Goal: Task Accomplishment & Management: Use online tool/utility

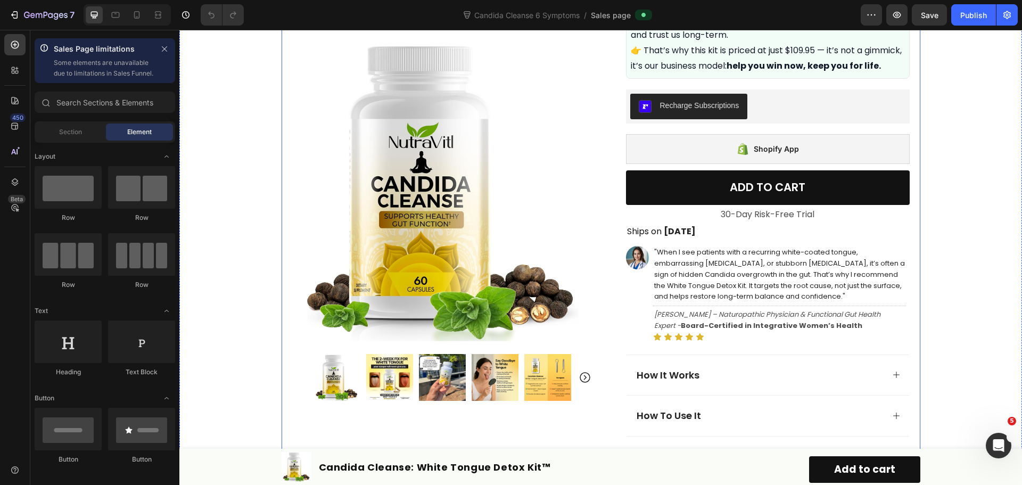
scroll to position [547, 0]
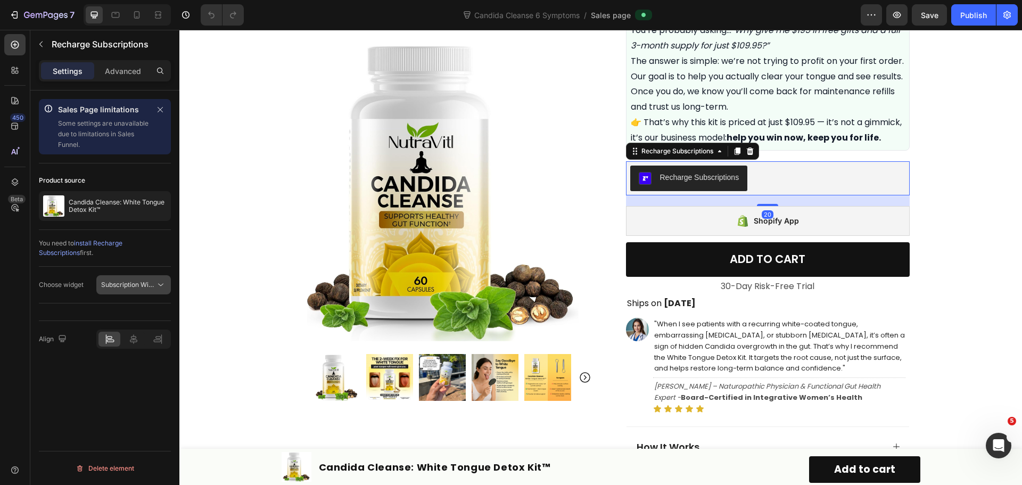
click at [134, 284] on span "Subscription Widget 2.0" at bounding box center [137, 285] width 72 height 8
click at [601, 260] on div "Product Images Row Icon Icon Icon Icon Icon Icon List Rated 4.7/5 based on 345 …" at bounding box center [601, 152] width 639 height 1297
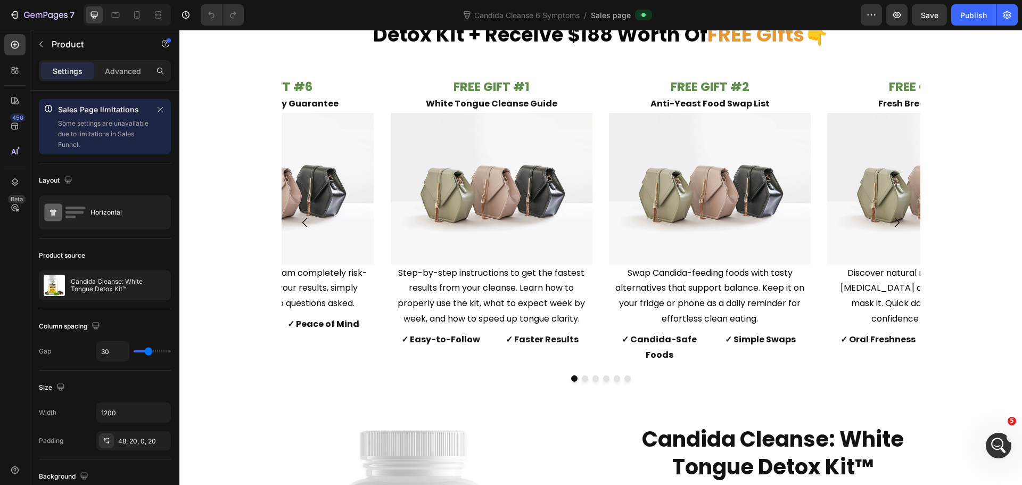
scroll to position [4983, 0]
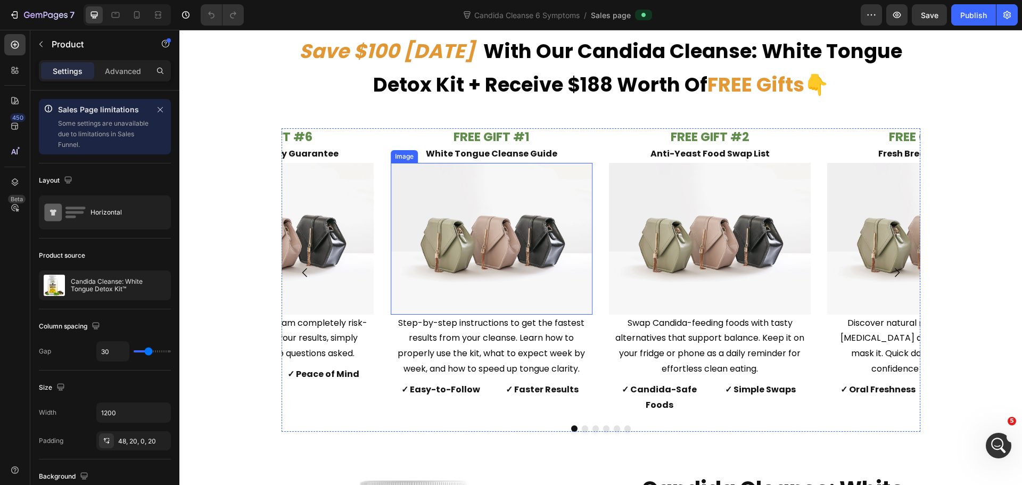
click at [473, 202] on img at bounding box center [492, 239] width 202 height 152
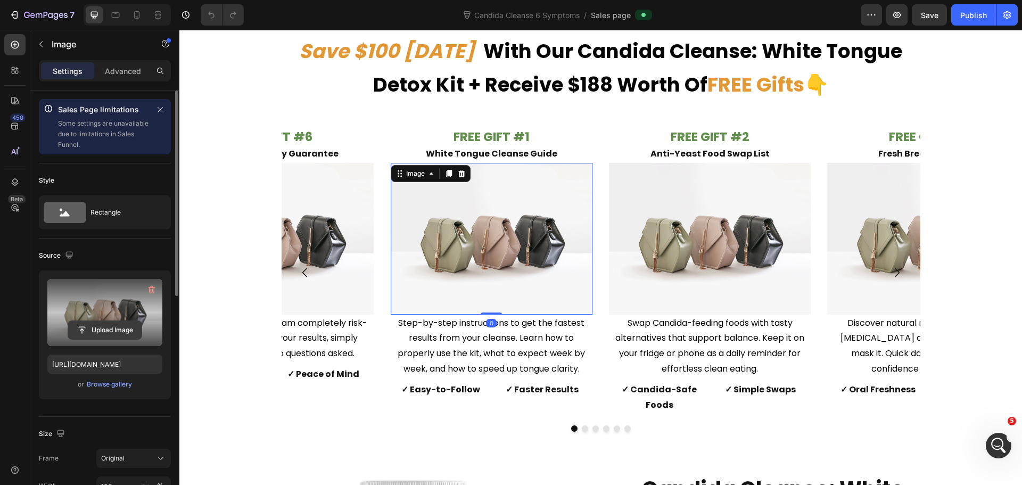
click at [119, 335] on input "file" at bounding box center [104, 330] width 73 height 18
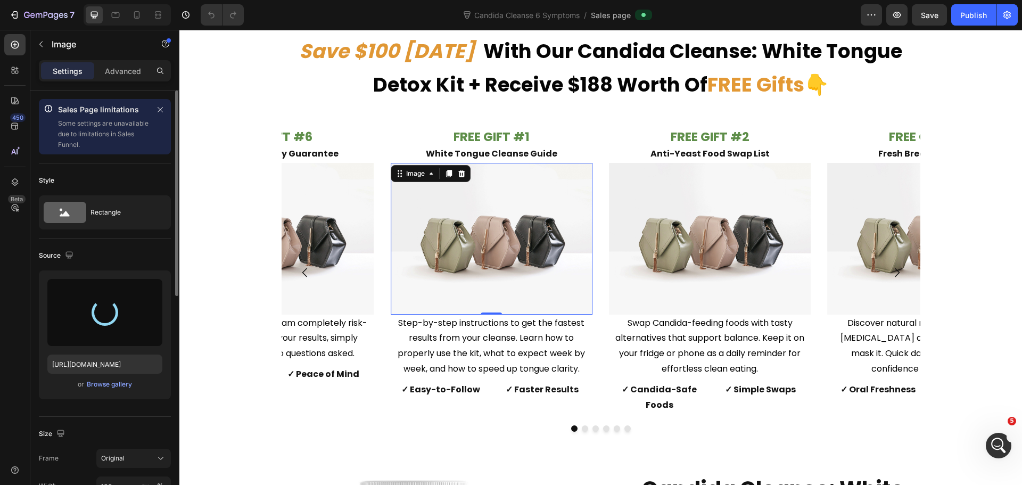
type input "[URL][DOMAIN_NAME]"
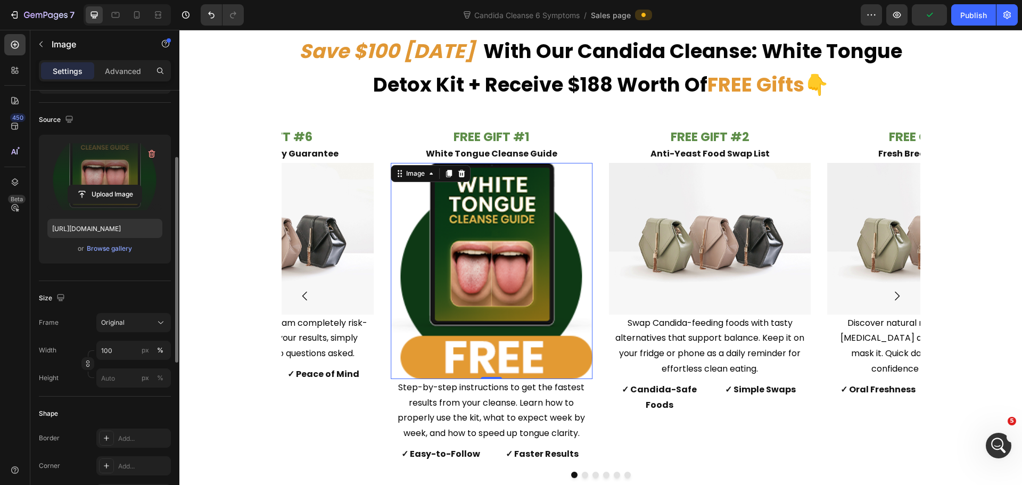
scroll to position [136, 0]
click at [132, 343] on input "100" at bounding box center [133, 349] width 75 height 19
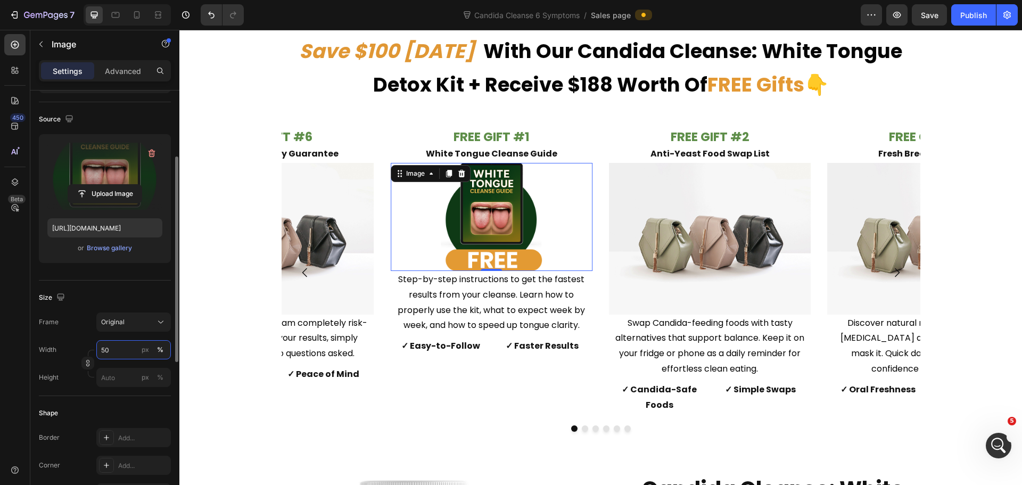
type input "5"
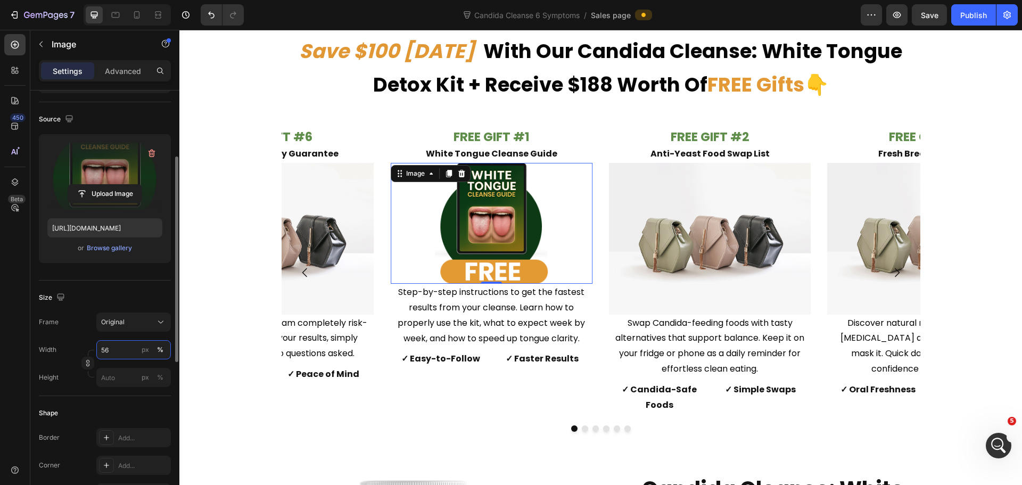
type input "5"
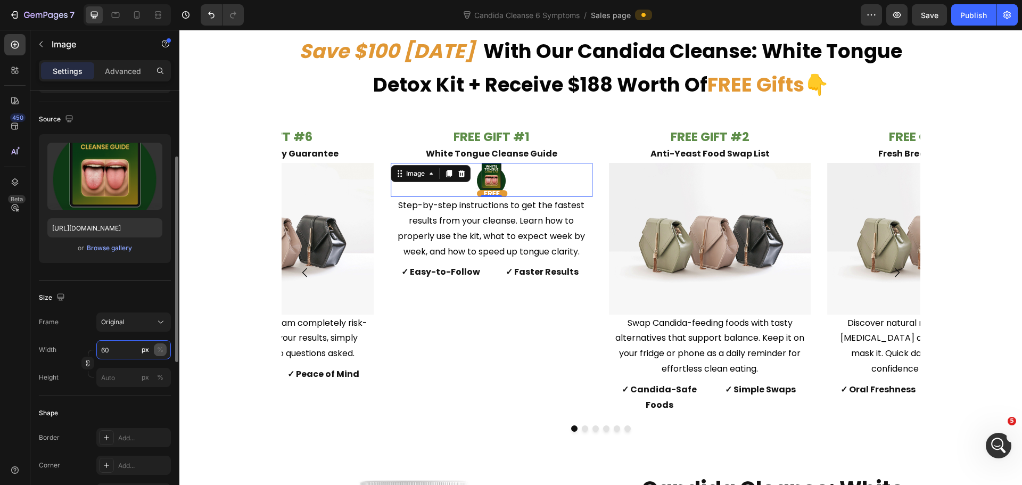
type input "60"
click at [161, 348] on div "%" at bounding box center [160, 350] width 6 height 10
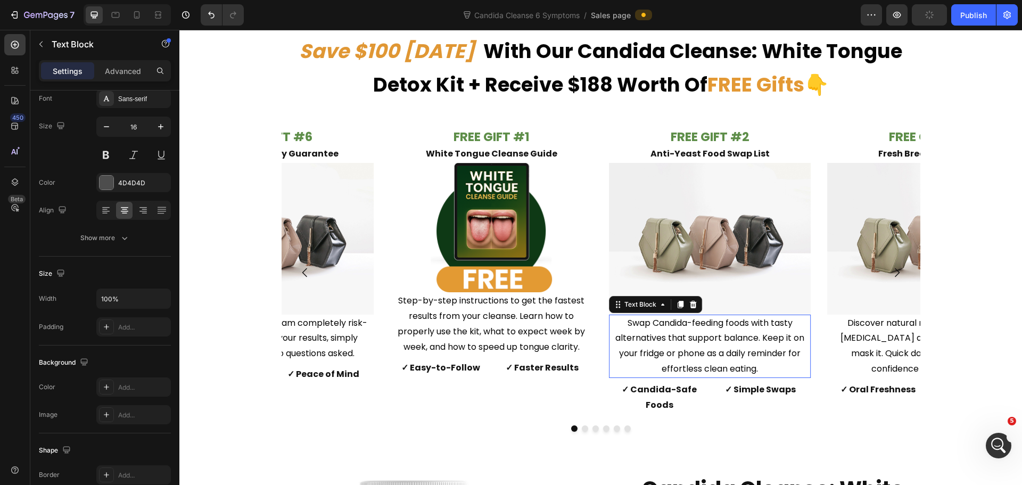
click at [610, 340] on p "Swap Candida-feeding foods with tasty alternatives that support balance. Keep i…" at bounding box center [710, 346] width 200 height 61
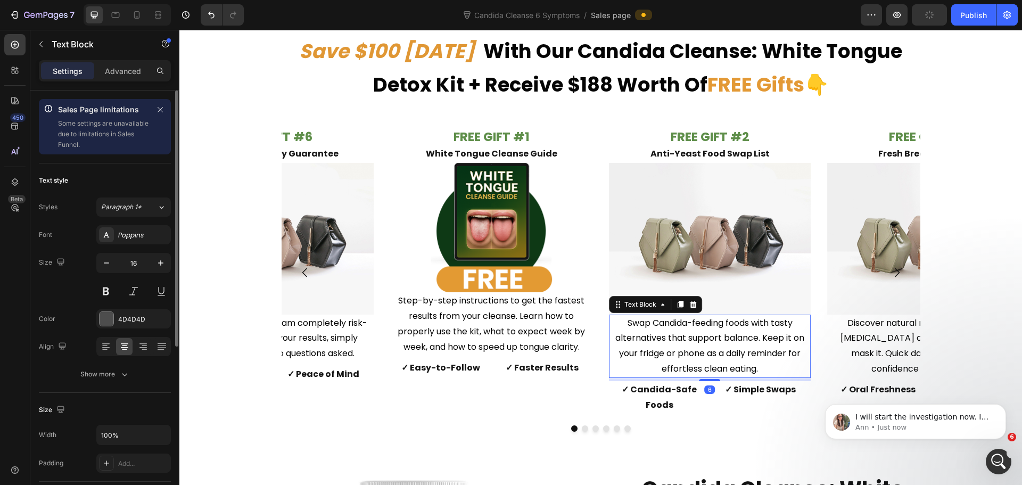
scroll to position [0, 0]
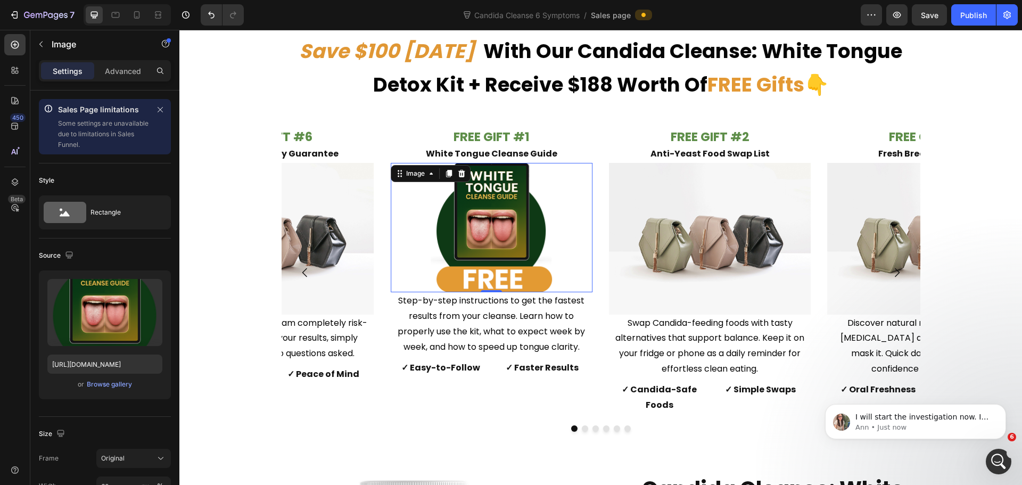
click at [503, 254] on img at bounding box center [491, 227] width 121 height 129
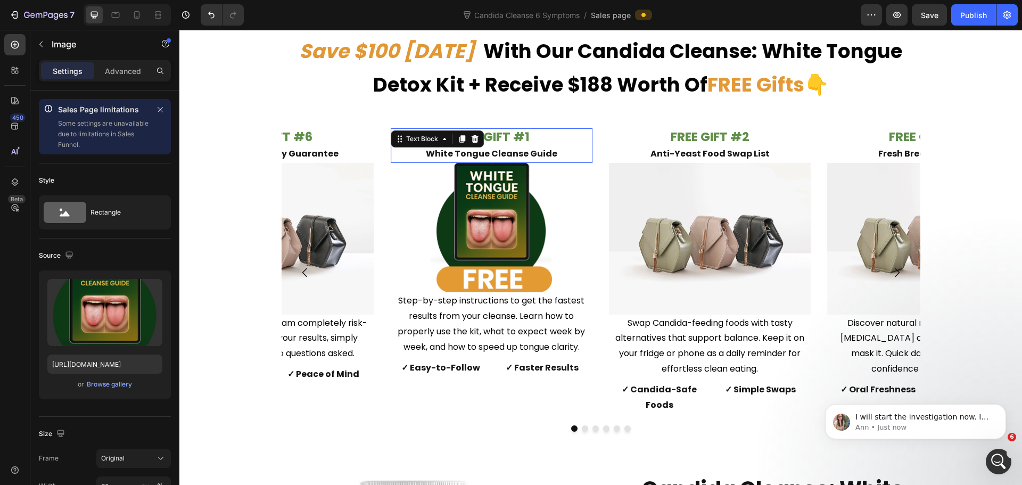
click at [469, 148] on div "FREE GIFT #1 White Tongue Cleanse Guide Text Block 0" at bounding box center [492, 145] width 202 height 35
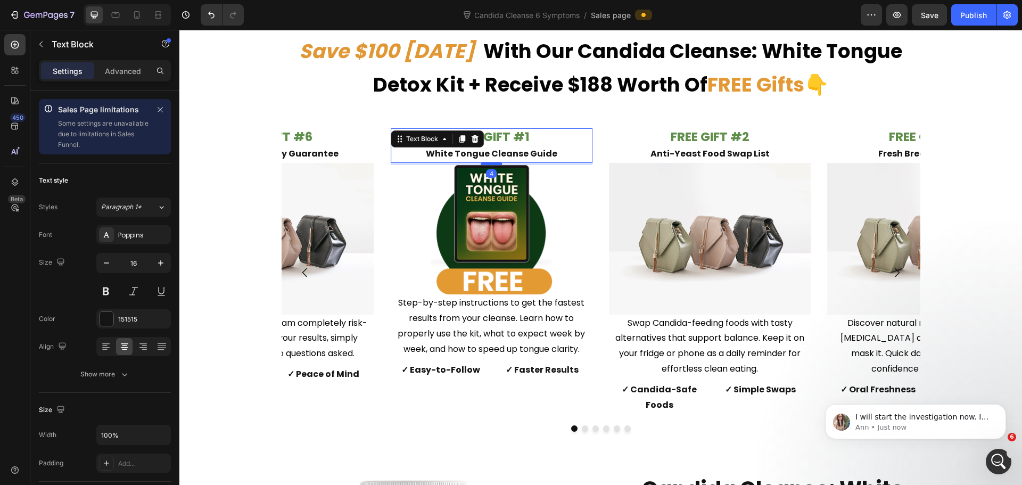
click at [490, 165] on div at bounding box center [491, 163] width 21 height 3
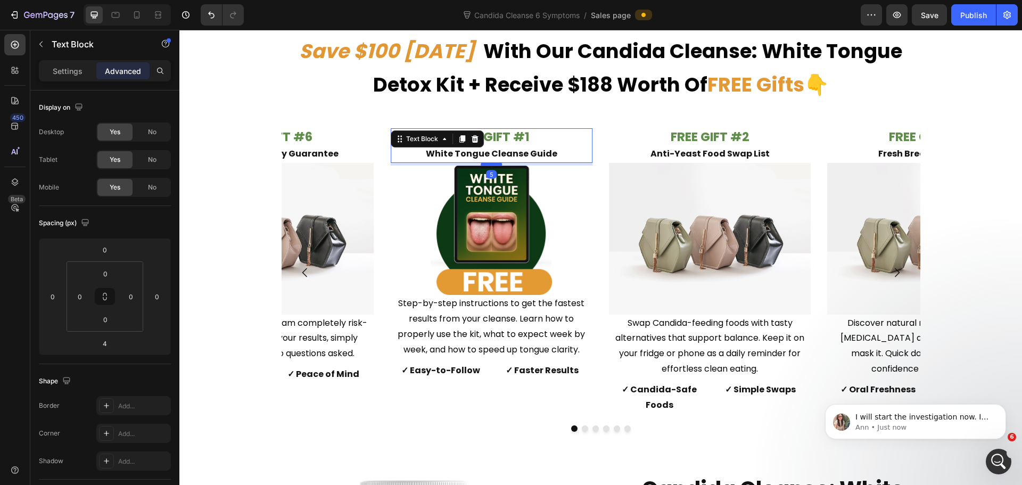
click at [491, 165] on div at bounding box center [491, 163] width 21 height 3
type input "5"
click at [555, 244] on div at bounding box center [492, 230] width 202 height 129
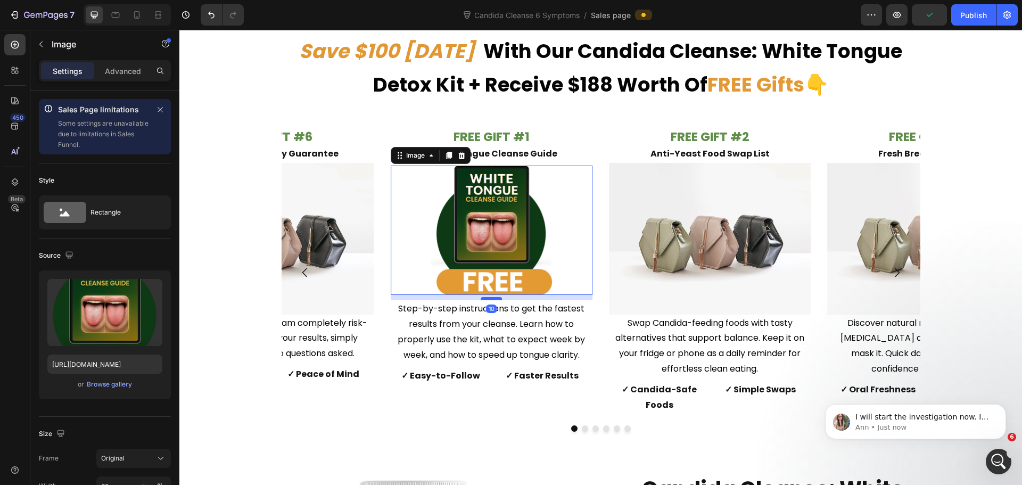
drag, startPoint x: 484, startPoint y: 295, endPoint x: 490, endPoint y: 300, distance: 7.6
click at [490, 300] on div at bounding box center [491, 298] width 21 height 3
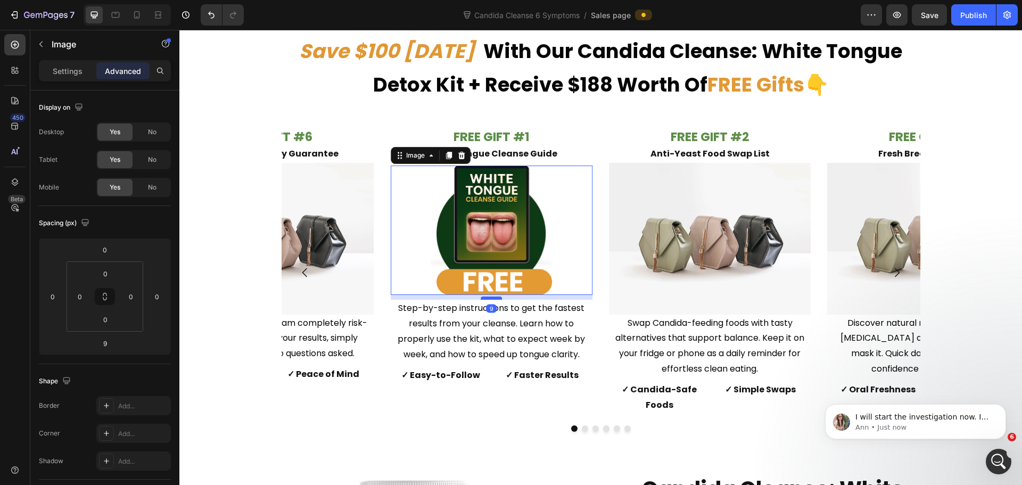
click at [493, 299] on div at bounding box center [491, 298] width 21 height 3
click at [495, 300] on div at bounding box center [491, 298] width 21 height 3
type input "10"
click at [580, 129] on div "FREE GIFT #1 White Tongue Cleanse Guide" at bounding box center [492, 145] width 202 height 35
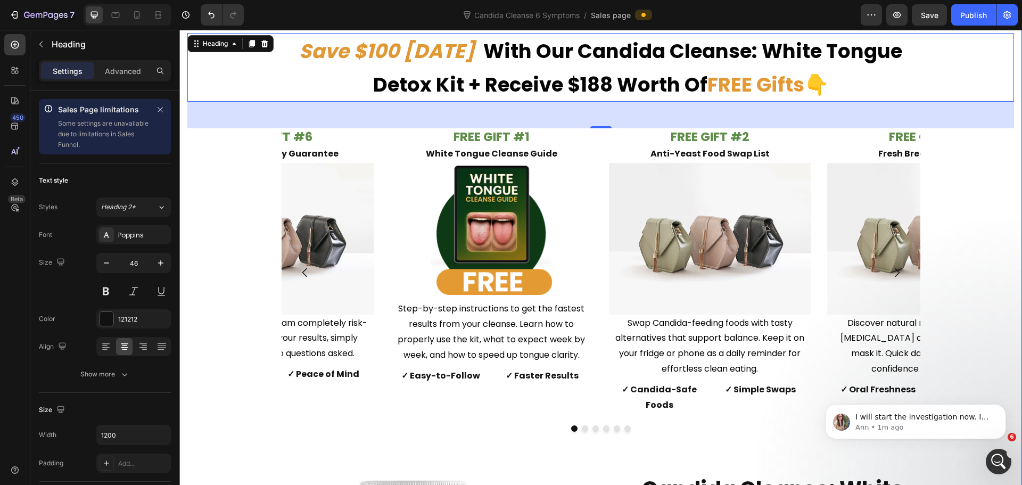
click at [706, 418] on div "FREE GIFT #1 White Tongue Cleanse Guide Text Block Image Step-by-step instructi…" at bounding box center [600, 301] width 827 height 346
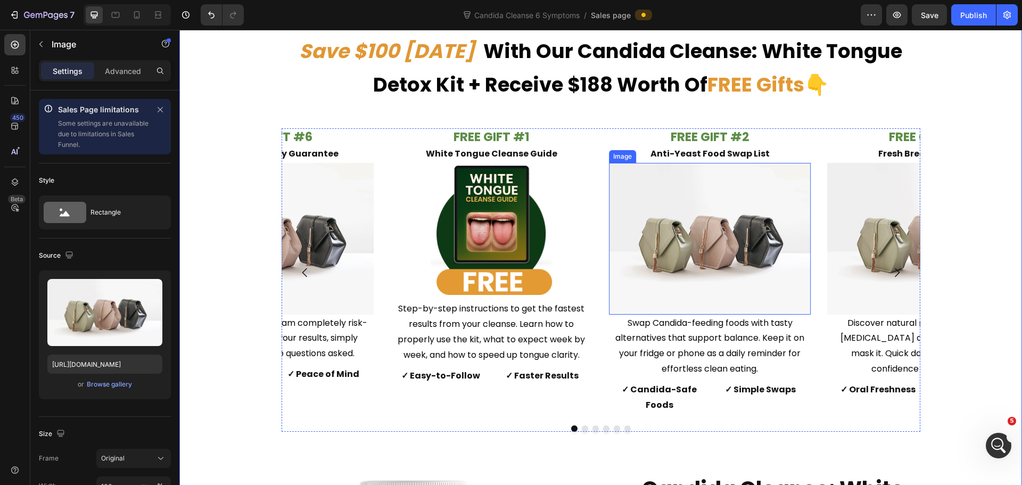
click at [704, 216] on img at bounding box center [710, 239] width 202 height 152
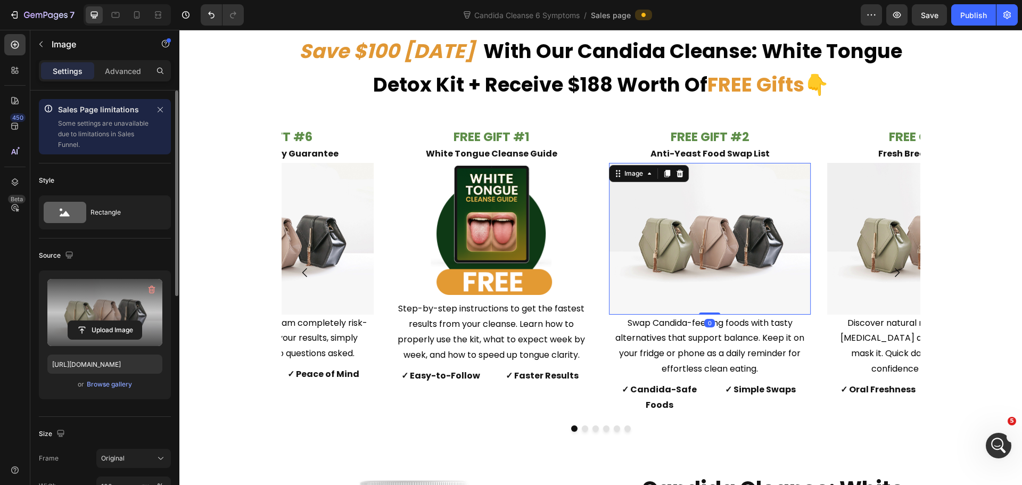
click at [110, 300] on label at bounding box center [104, 312] width 115 height 67
click at [110, 321] on input "file" at bounding box center [104, 330] width 73 height 18
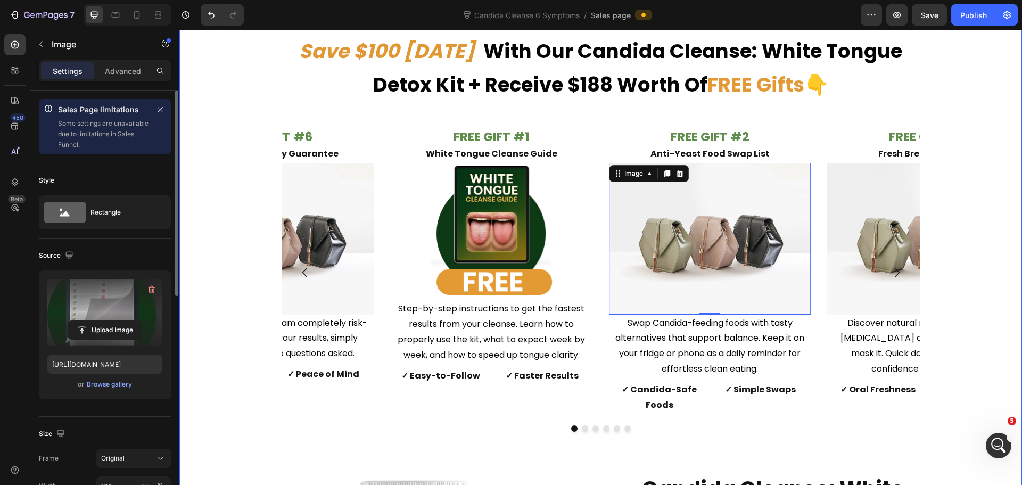
type input "[URL][DOMAIN_NAME]"
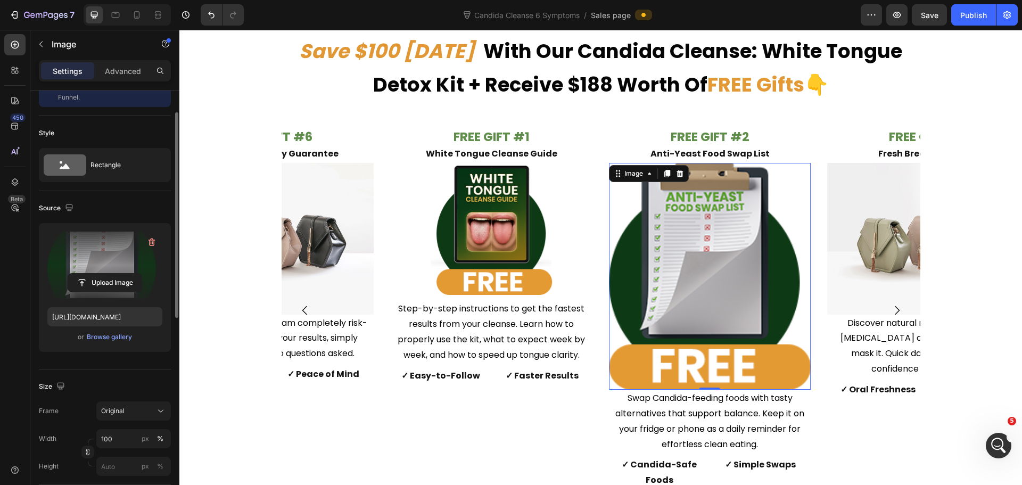
scroll to position [47, 0]
click at [123, 440] on input "100" at bounding box center [133, 439] width 75 height 19
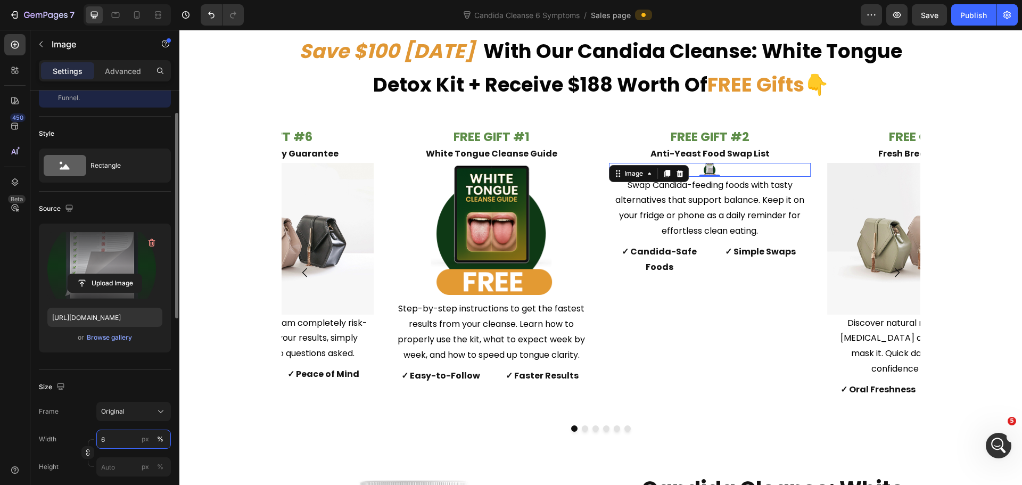
type input "60"
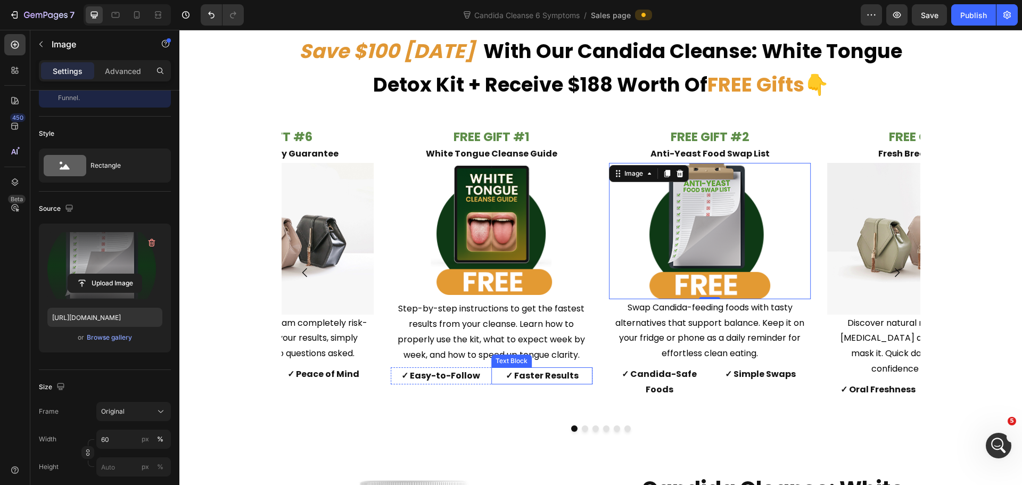
click at [581, 369] on p "✓ Faster Results" at bounding box center [542, 375] width 99 height 15
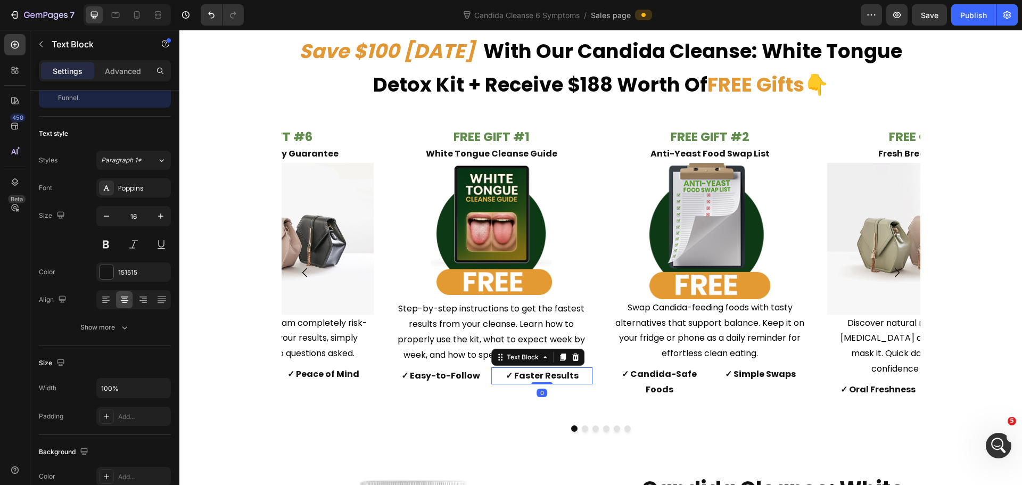
scroll to position [0, 0]
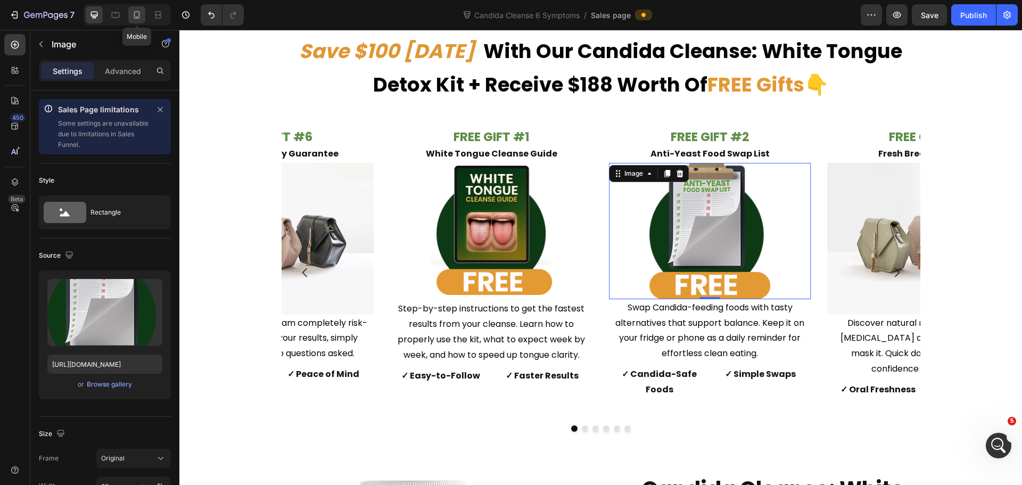
click at [135, 11] on icon at bounding box center [137, 15] width 11 height 11
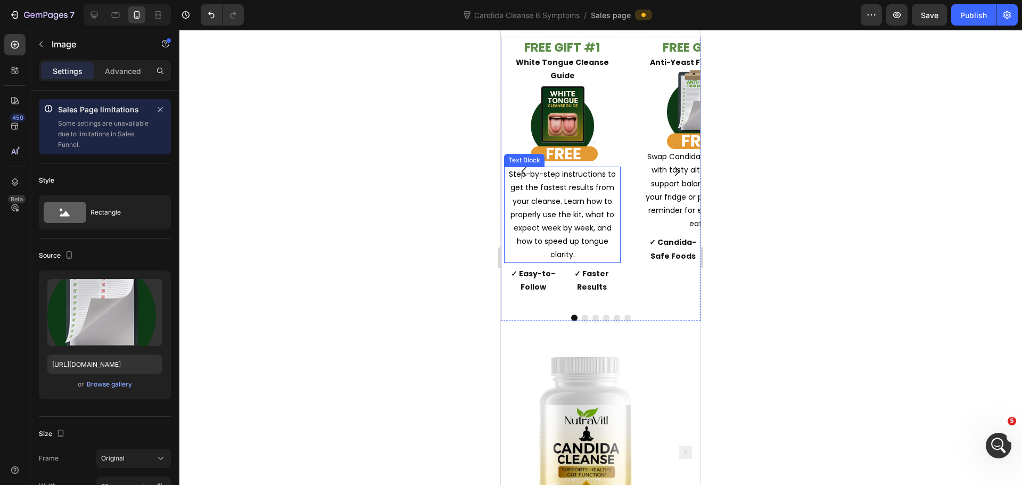
scroll to position [5773, 0]
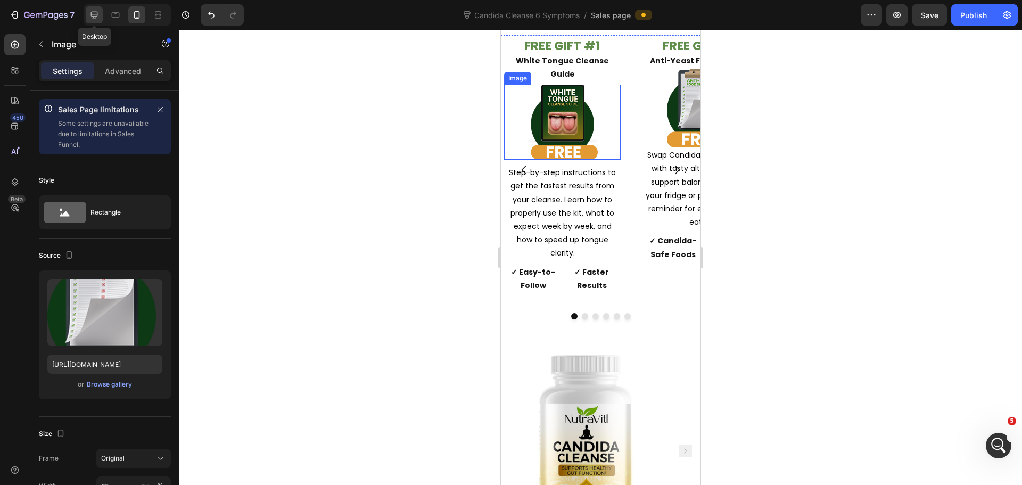
click at [93, 17] on icon at bounding box center [94, 15] width 7 height 7
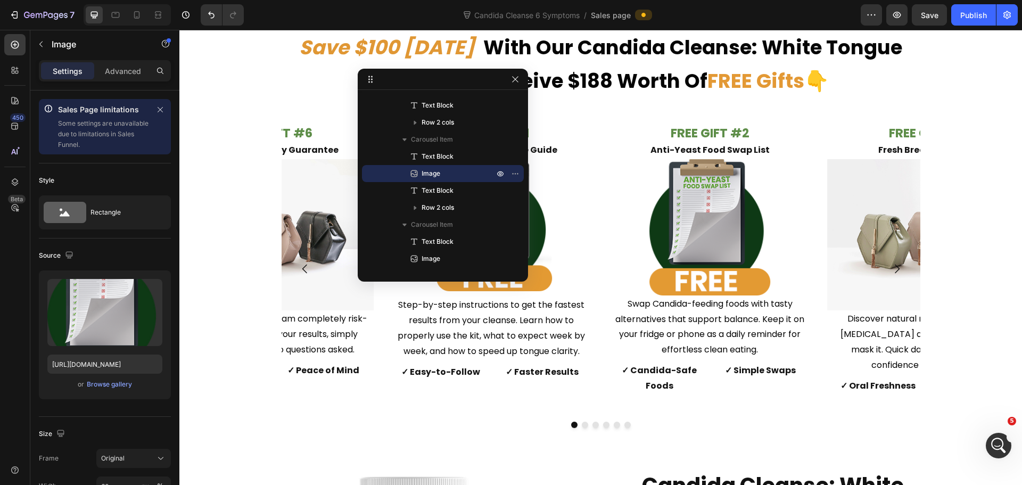
scroll to position [4968, 0]
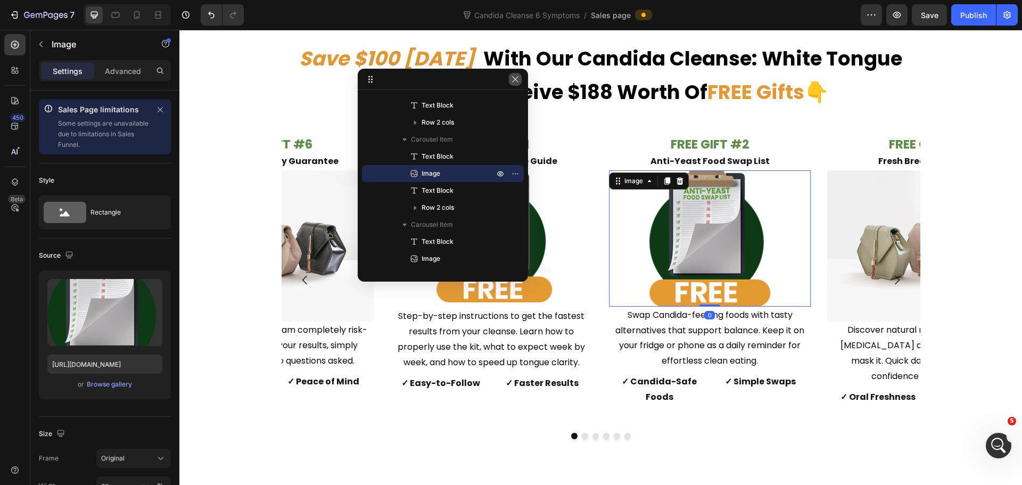
click at [515, 83] on icon "button" at bounding box center [515, 79] width 9 height 9
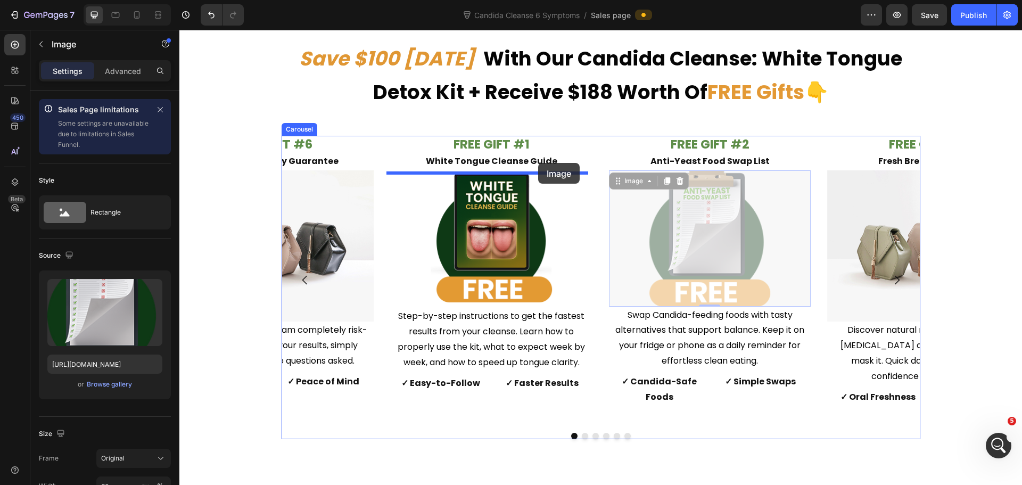
drag, startPoint x: 722, startPoint y: 241, endPoint x: 536, endPoint y: 160, distance: 203.0
click at [536, 160] on strong "White Tongue Cleanse Guide" at bounding box center [492, 161] width 132 height 12
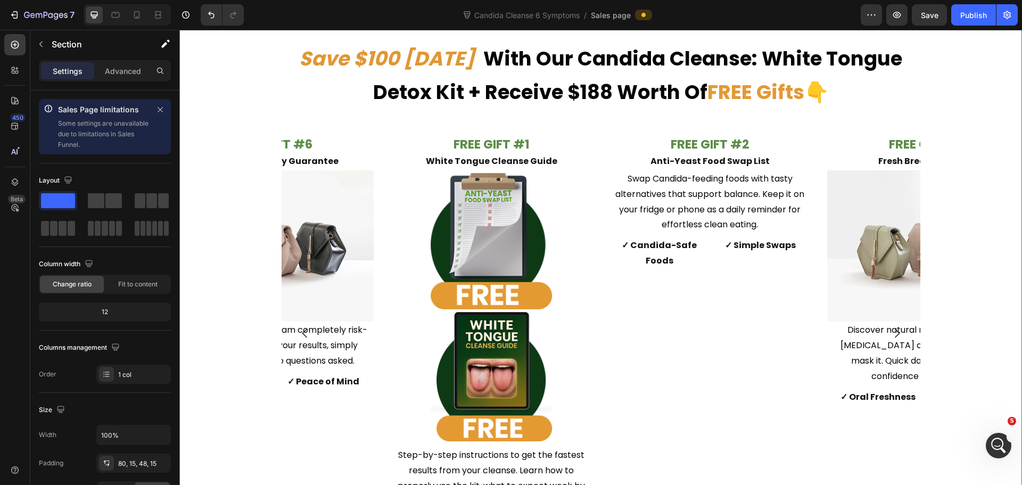
click at [955, 187] on div "FREE GIFT #1 White Tongue Cleanse Guide Text Block Image Image Step-by-step ins…" at bounding box center [600, 362] width 827 height 453
click at [213, 22] on button "Undo/Redo" at bounding box center [211, 14] width 21 height 21
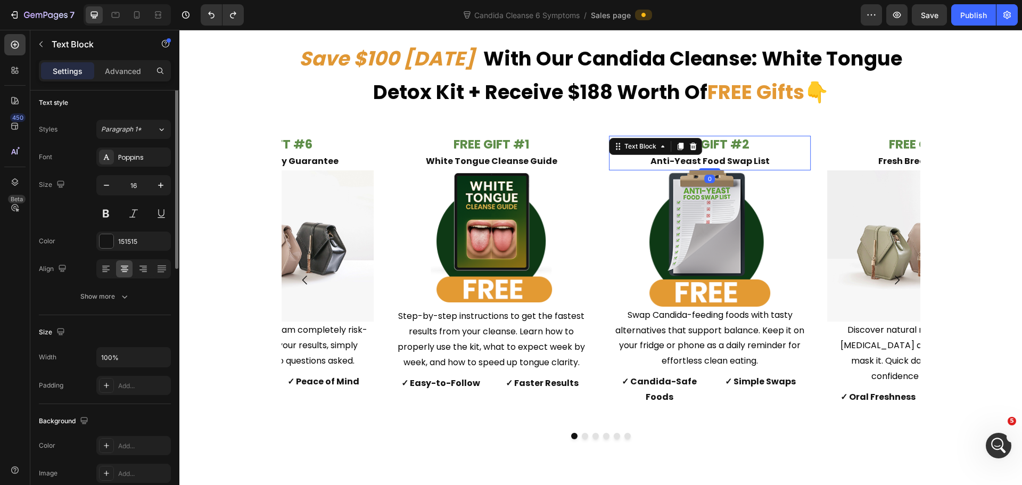
scroll to position [0, 0]
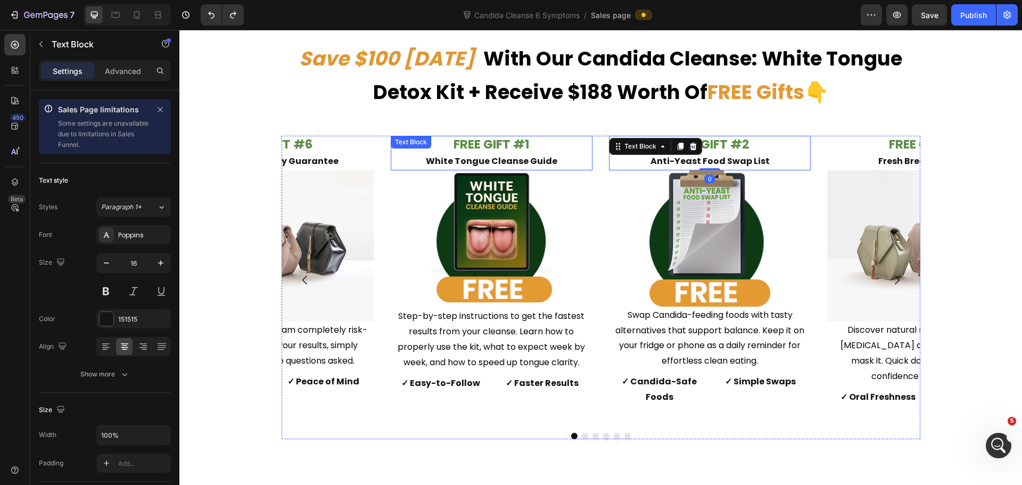
click at [534, 151] on p "FREE GIFT #1 White Tongue Cleanse Guide" at bounding box center [492, 153] width 200 height 32
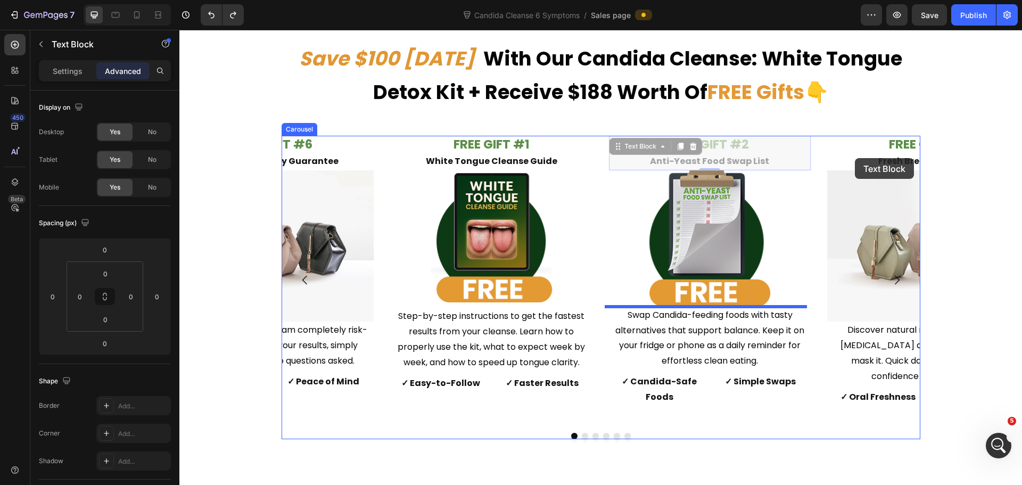
drag, startPoint x: 723, startPoint y: 146, endPoint x: 934, endPoint y: 154, distance: 211.6
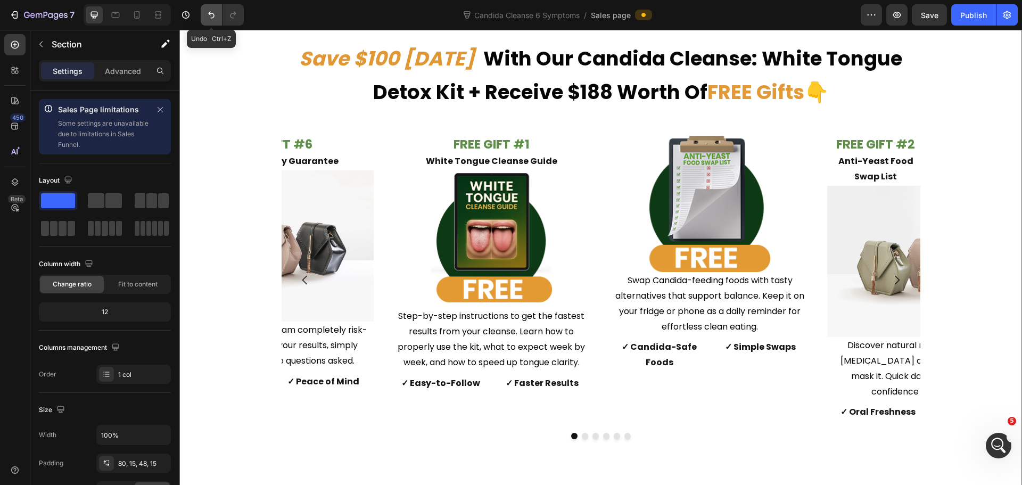
click at [211, 13] on icon "Undo/Redo" at bounding box center [211, 15] width 6 height 7
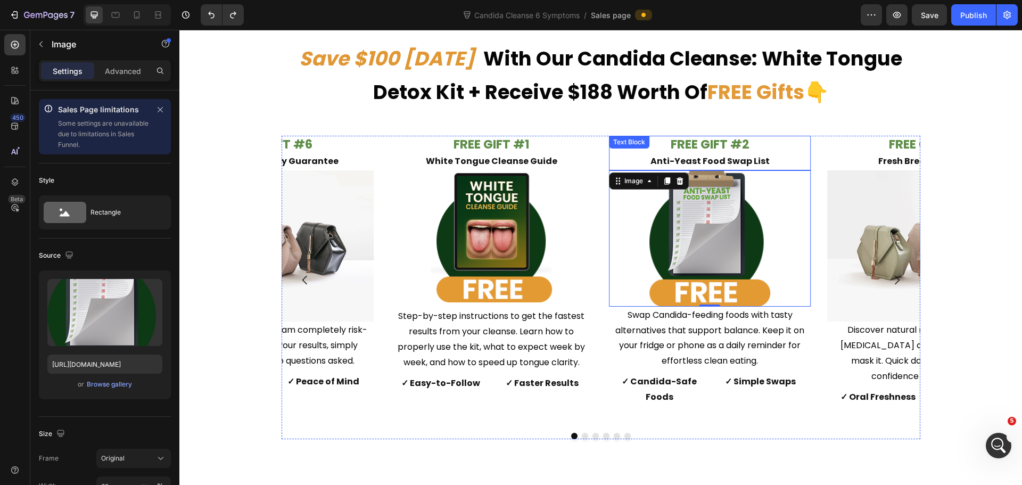
click at [705, 152] on strong "FREE GIFT #2" at bounding box center [710, 144] width 79 height 17
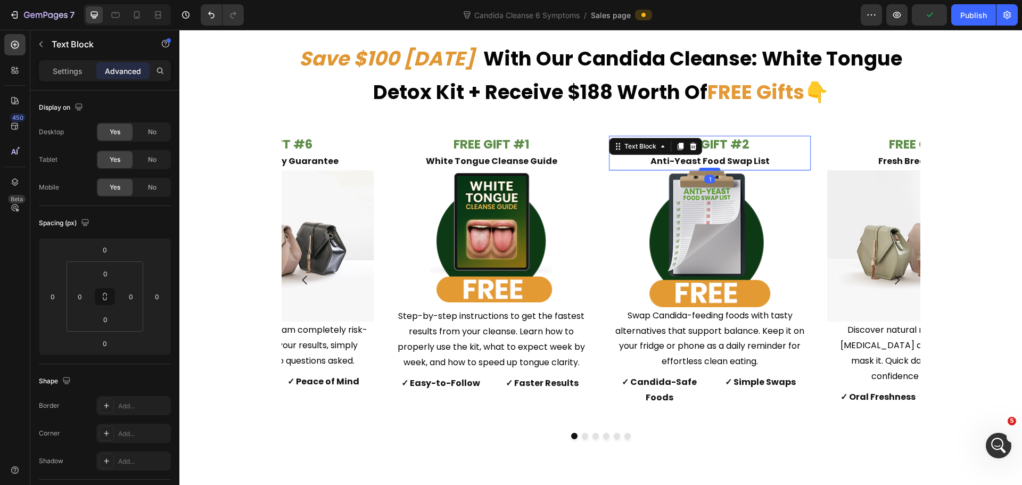
click at [710, 169] on div at bounding box center [710, 169] width 21 height 3
type input "1"
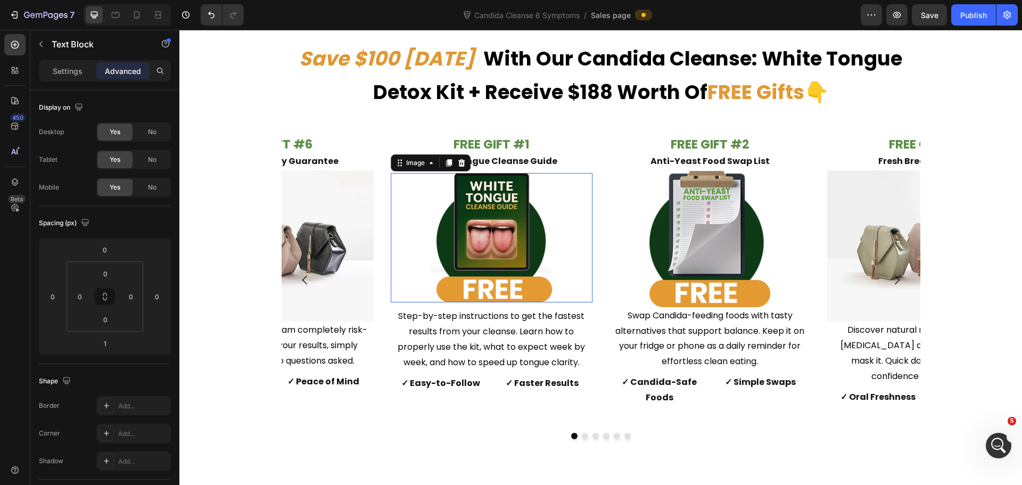
click at [517, 204] on img at bounding box center [491, 237] width 121 height 129
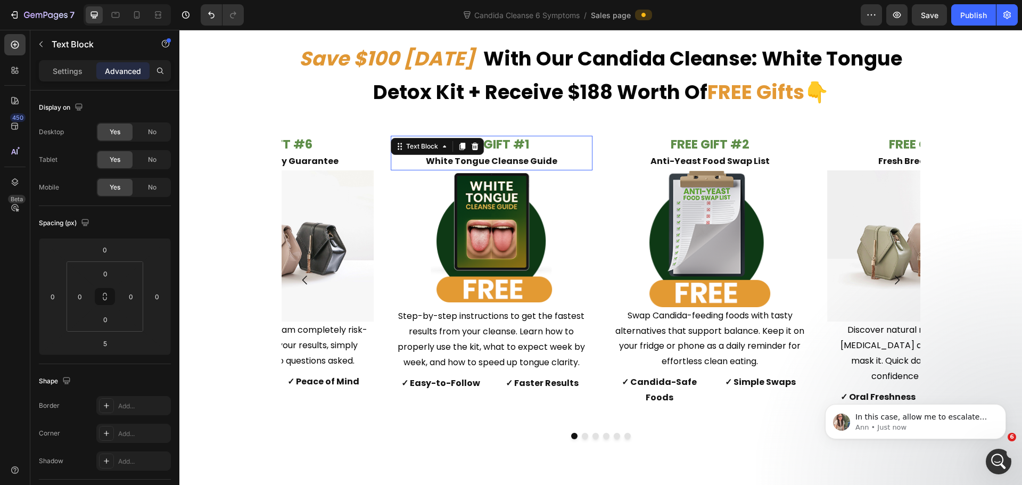
click at [533, 150] on p "FREE GIFT #1 White Tongue Cleanse Guide" at bounding box center [492, 153] width 200 height 32
click at [693, 154] on div "FREE GIFT #2 Anti-Yeast Food Swap List Text Block" at bounding box center [710, 153] width 202 height 35
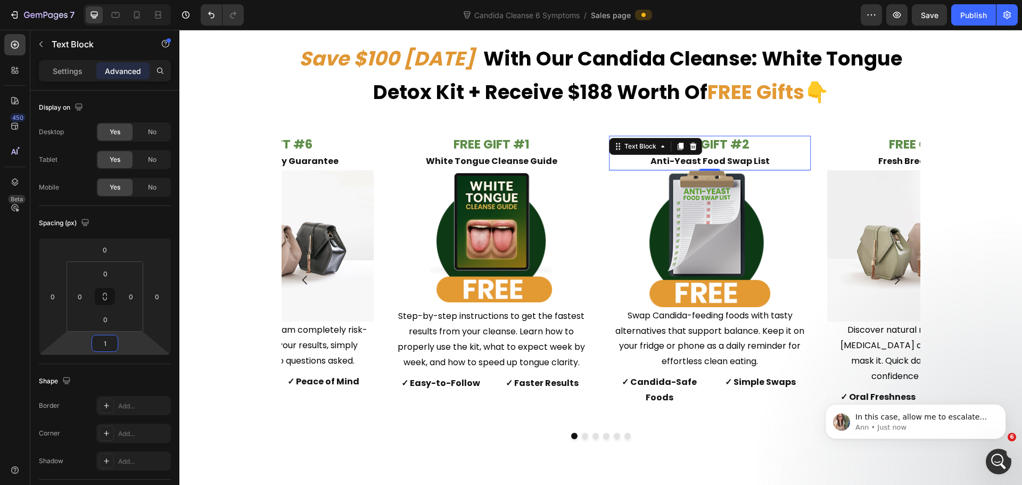
click at [107, 344] on input "1" at bounding box center [104, 343] width 21 height 16
type input "5"
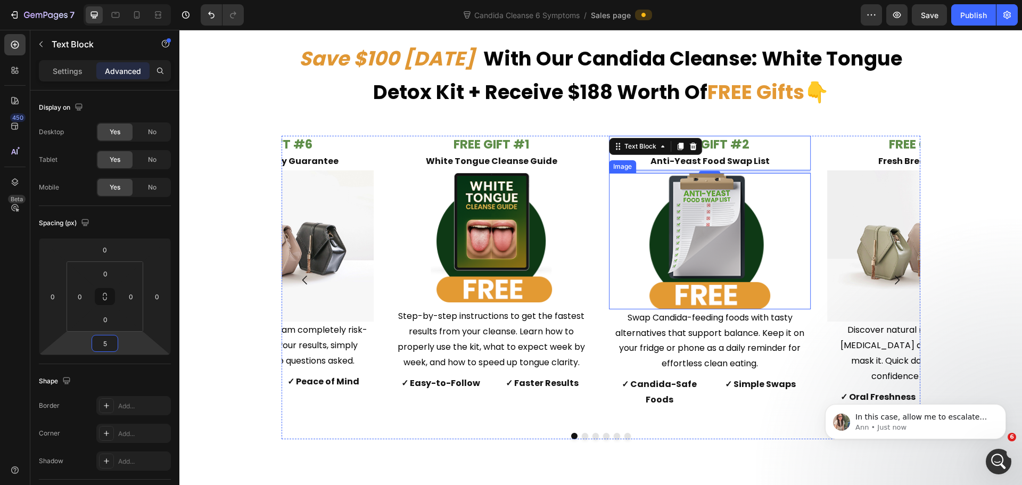
click at [686, 237] on img at bounding box center [710, 241] width 121 height 136
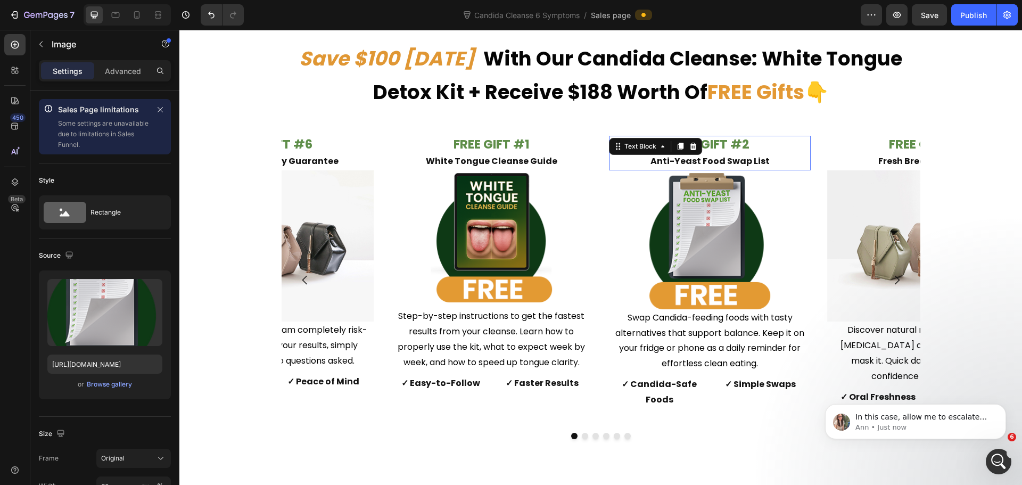
click at [748, 157] on strong "Anti-Yeast Food Swap List" at bounding box center [710, 161] width 119 height 12
click at [676, 212] on img at bounding box center [710, 241] width 121 height 136
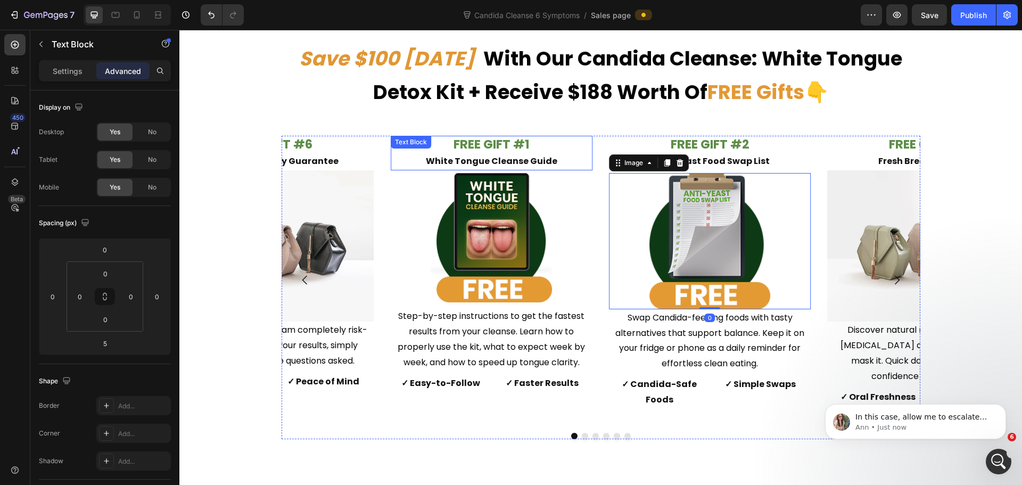
click at [532, 153] on p "FREE GIFT #1 White Tongue Cleanse Guide" at bounding box center [492, 153] width 200 height 32
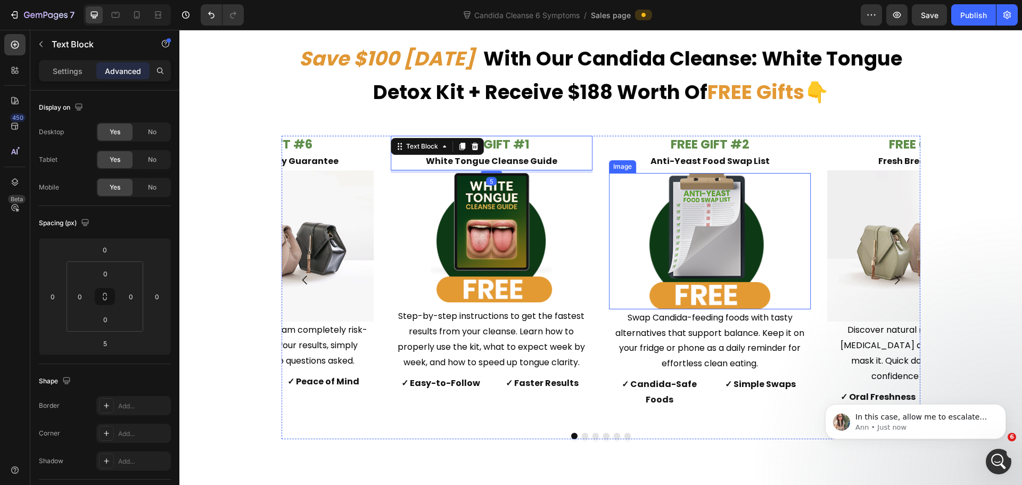
click at [706, 199] on img at bounding box center [710, 241] width 121 height 136
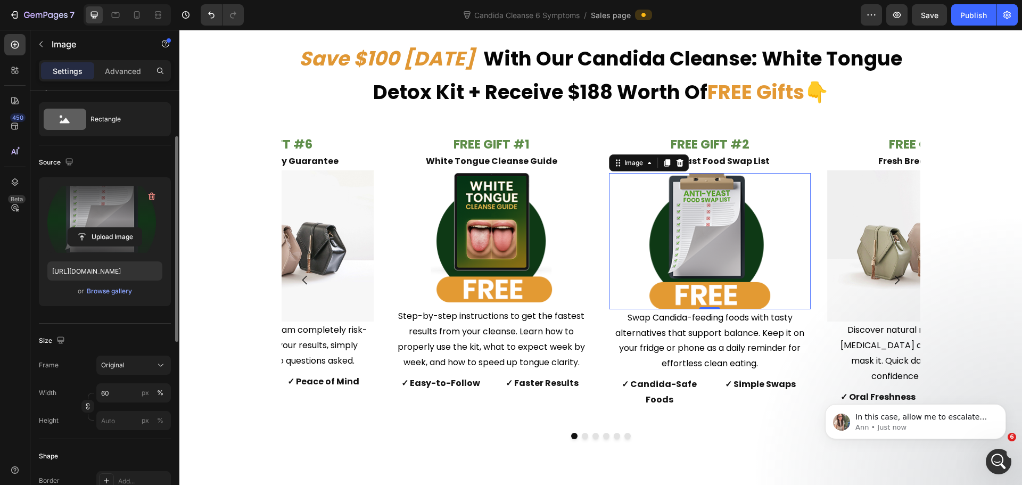
scroll to position [100, 0]
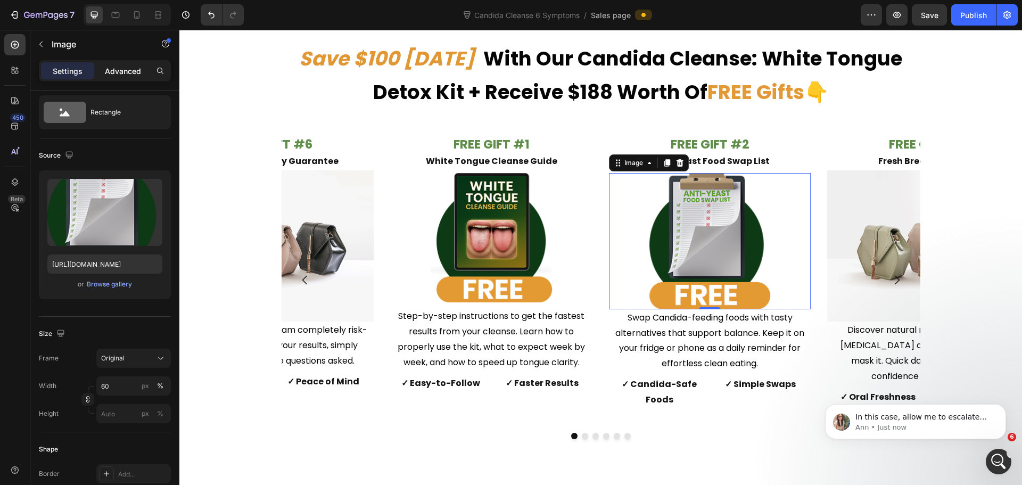
click at [130, 69] on p "Advanced" at bounding box center [123, 70] width 36 height 11
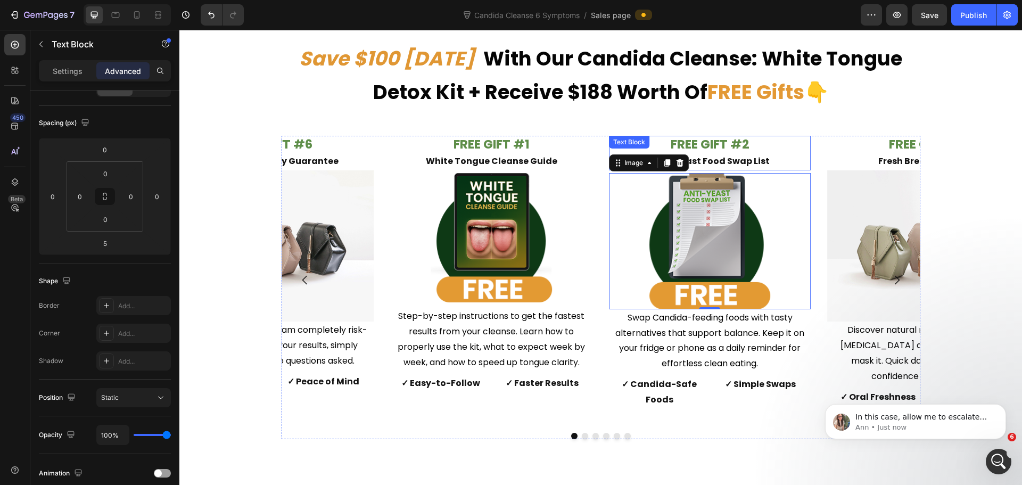
click at [728, 156] on strong "Anti-Yeast Food Swap List" at bounding box center [710, 161] width 119 height 12
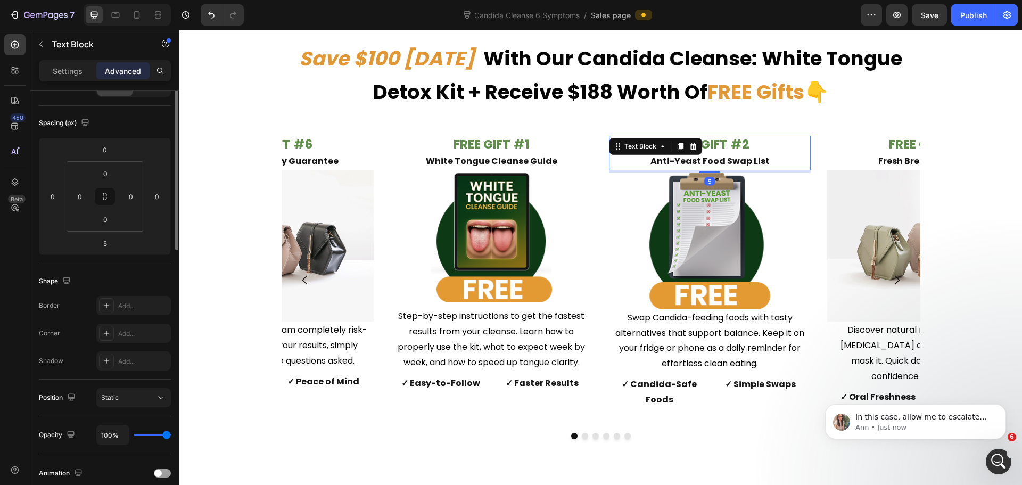
scroll to position [0, 0]
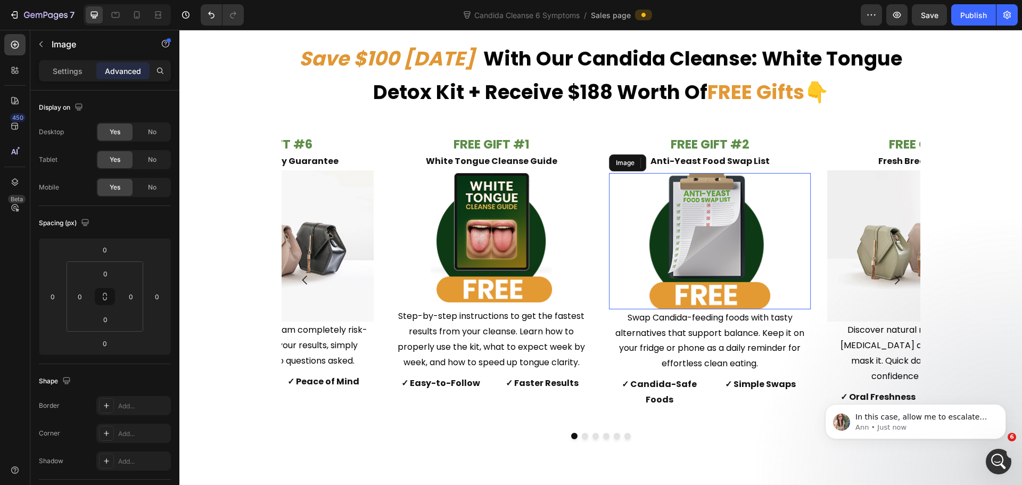
click at [730, 231] on img at bounding box center [710, 241] width 121 height 136
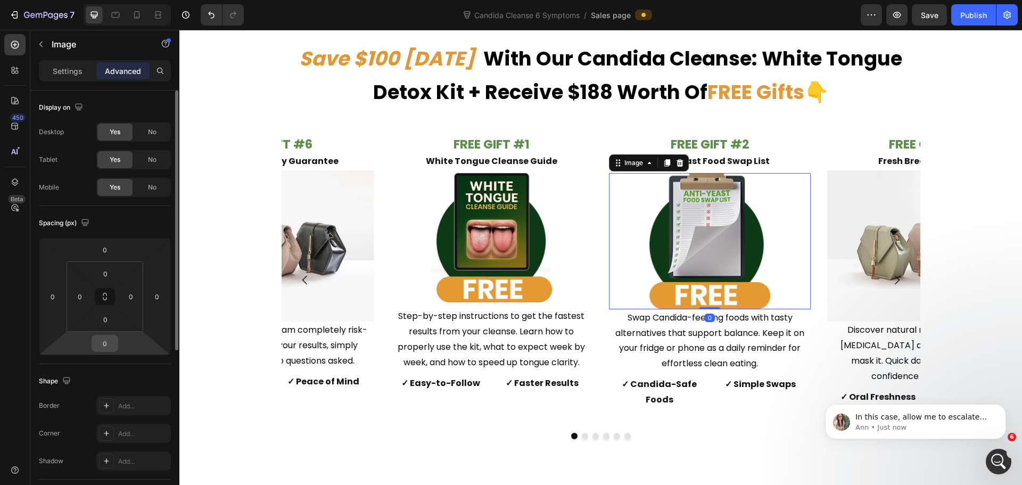
click at [107, 347] on input "0" at bounding box center [104, 343] width 21 height 16
type input "10"
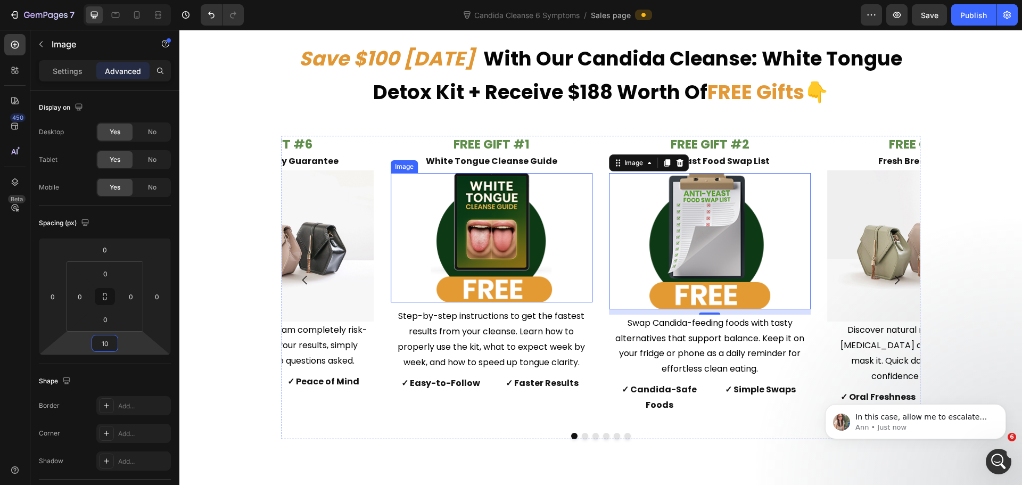
click at [560, 282] on div at bounding box center [492, 237] width 202 height 129
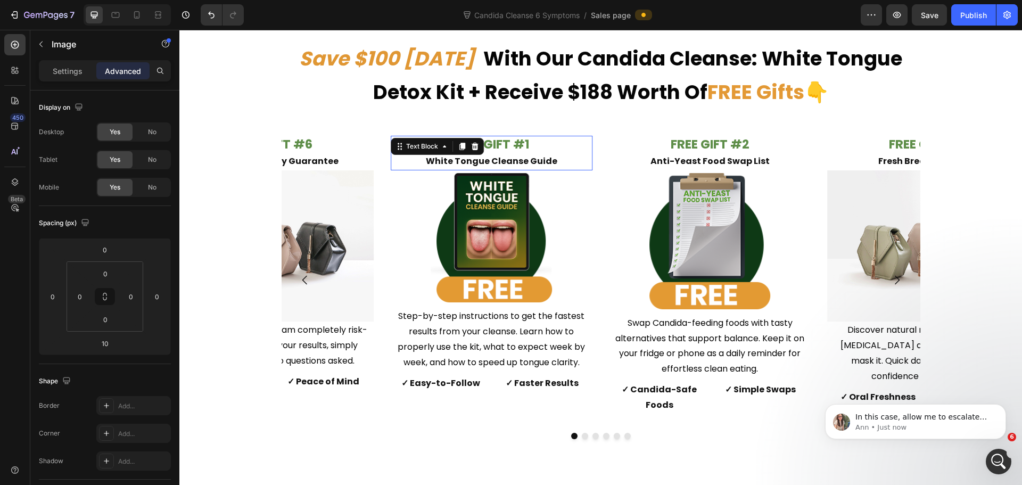
click at [507, 148] on strong "FREE GIFT #1" at bounding box center [492, 144] width 76 height 17
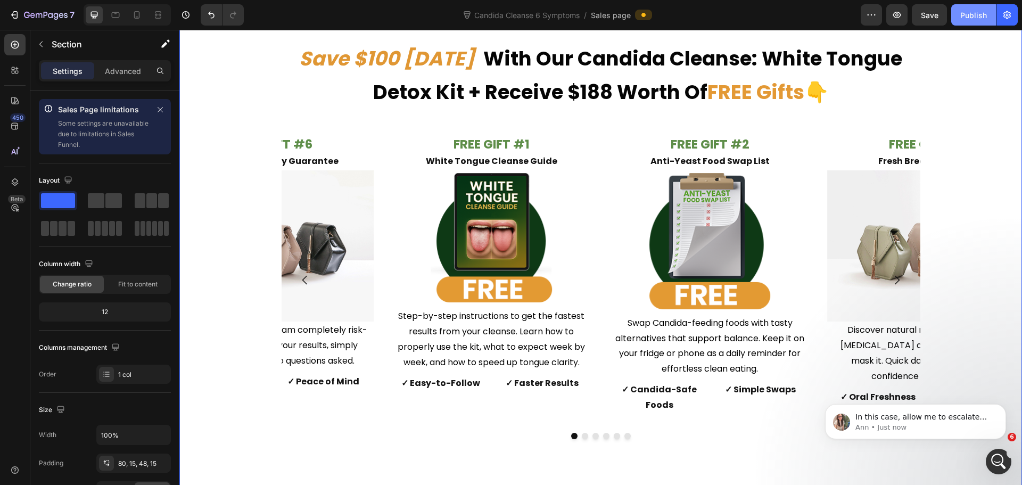
click at [991, 24] on button "Publish" at bounding box center [974, 14] width 45 height 21
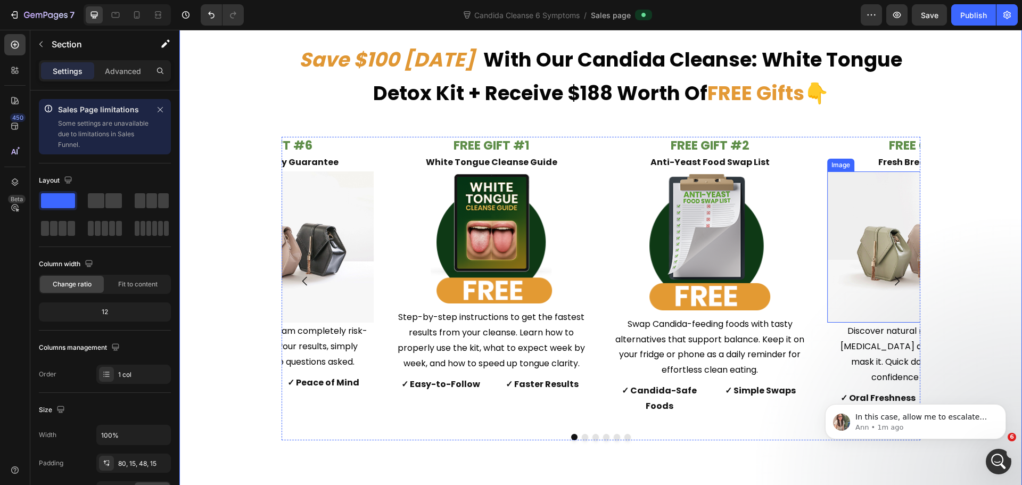
scroll to position [4973, 0]
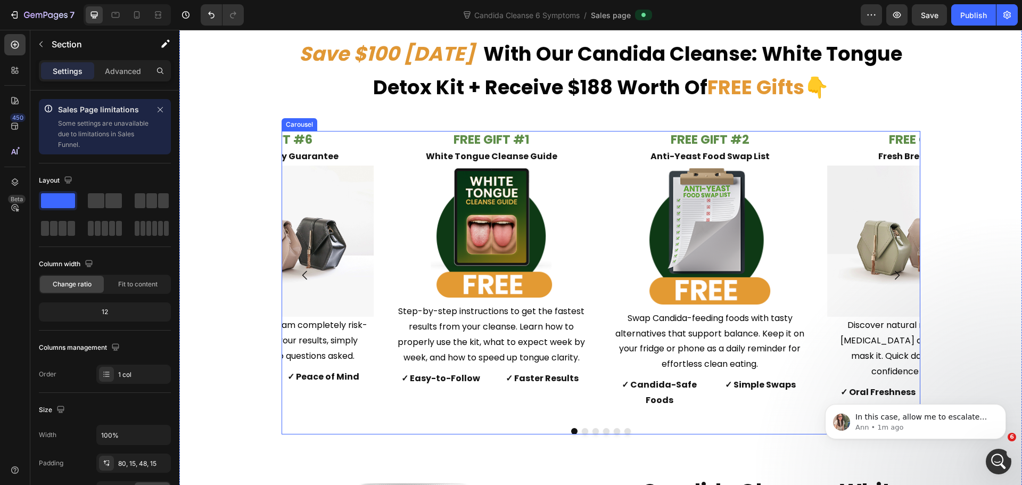
click at [582, 428] on button "Dot" at bounding box center [585, 431] width 6 height 6
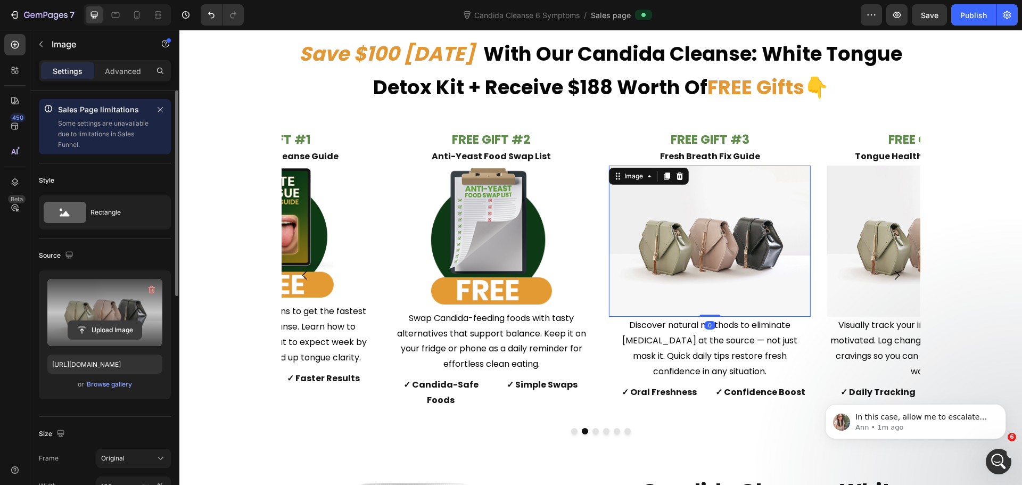
click at [106, 322] on input "file" at bounding box center [104, 330] width 73 height 18
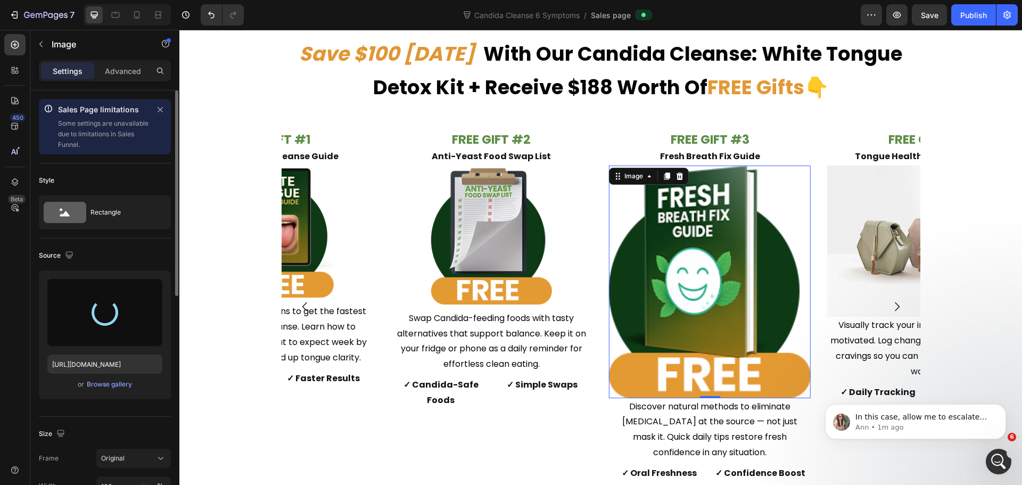
type input "[URL][DOMAIN_NAME]"
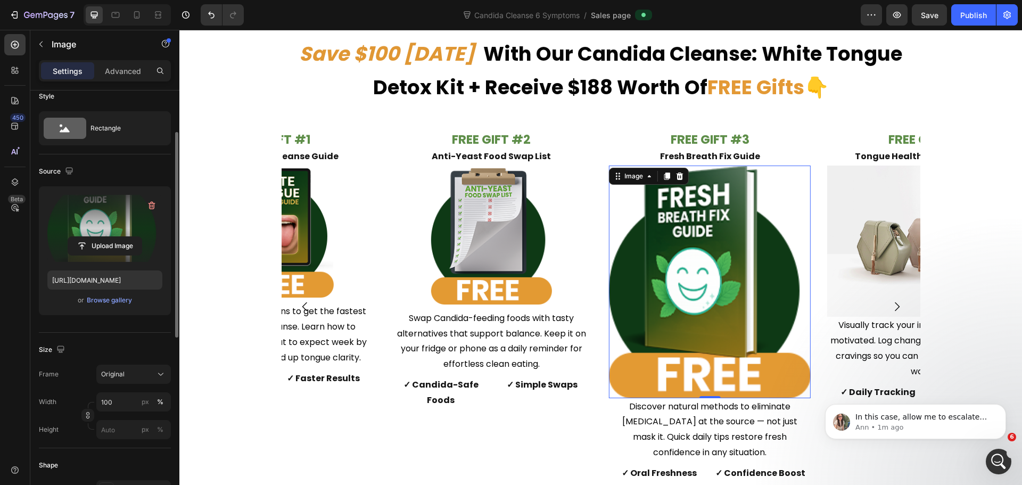
scroll to position [85, 0]
click at [124, 409] on input "100" at bounding box center [133, 401] width 75 height 19
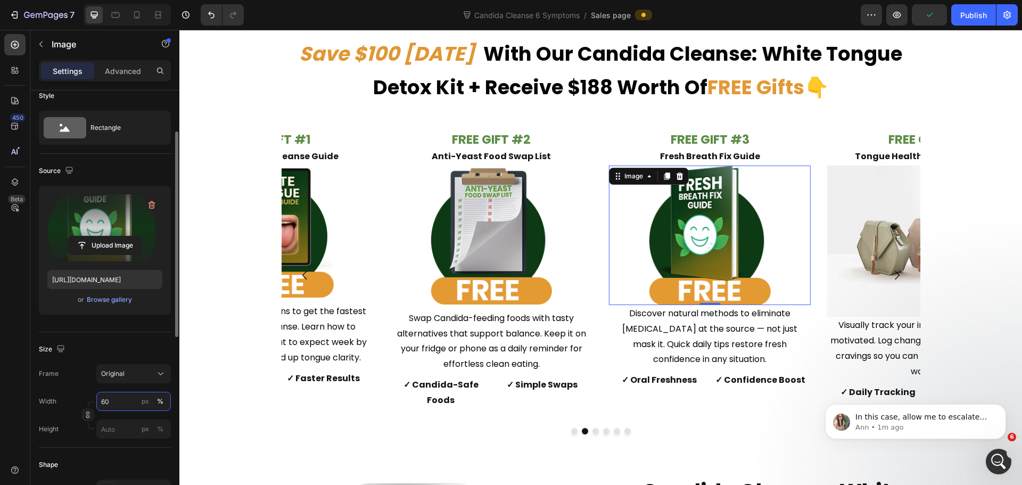
type input "60"
click at [123, 343] on div "Size" at bounding box center [105, 349] width 132 height 17
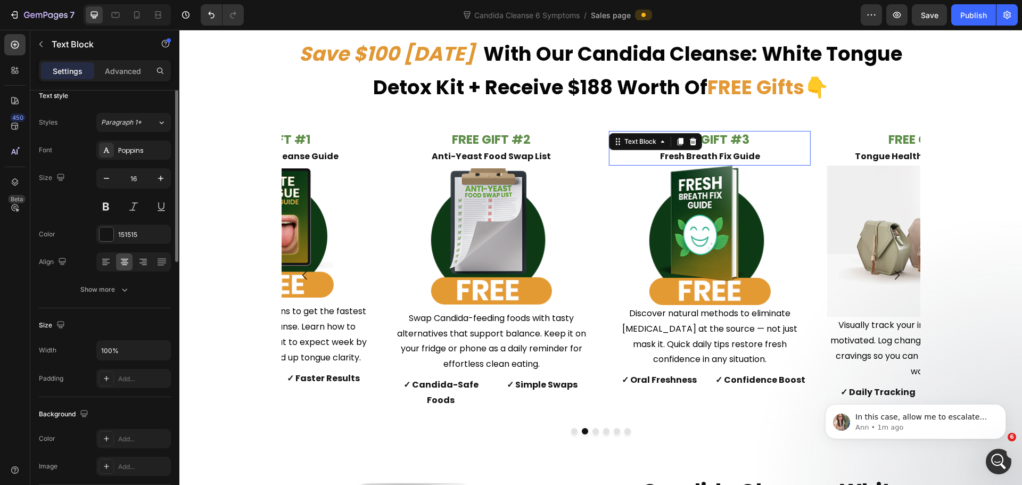
scroll to position [0, 0]
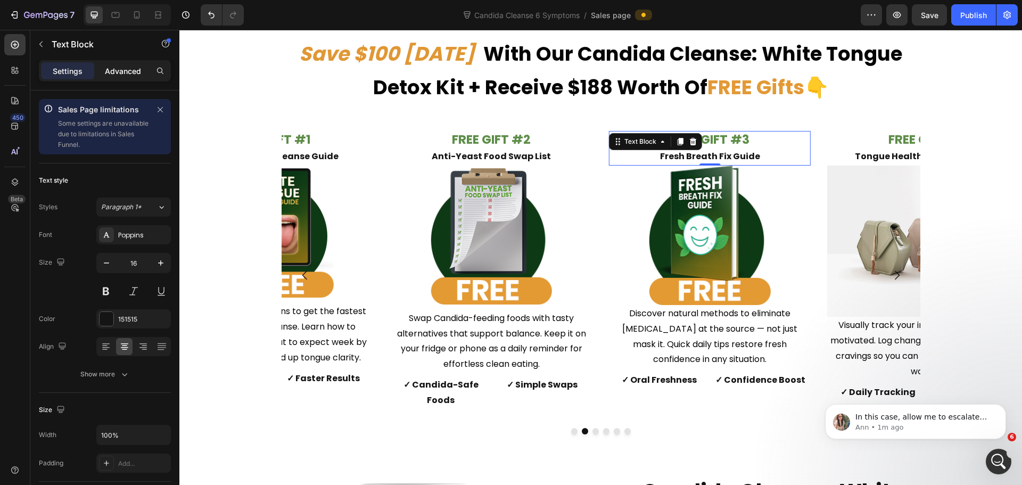
click at [120, 67] on p "Advanced" at bounding box center [123, 70] width 36 height 11
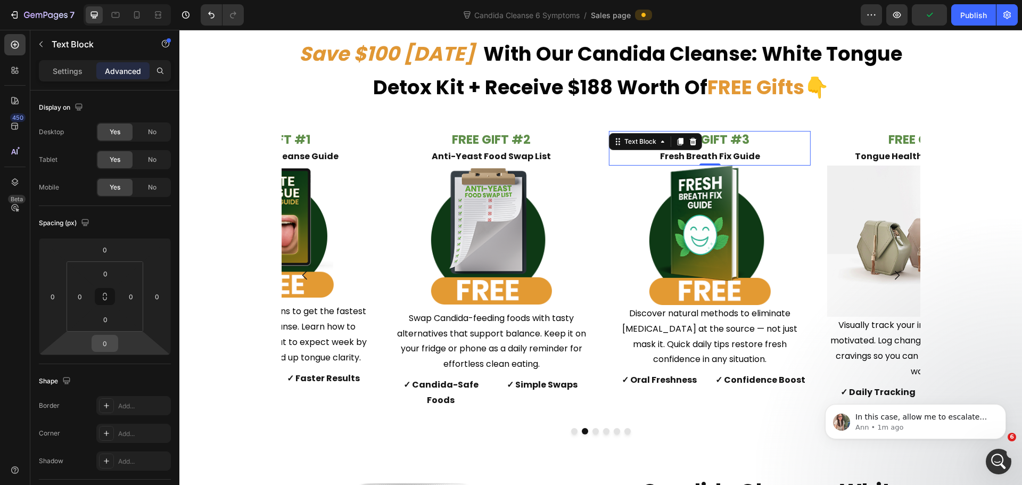
click at [102, 350] on input "0" at bounding box center [104, 343] width 21 height 16
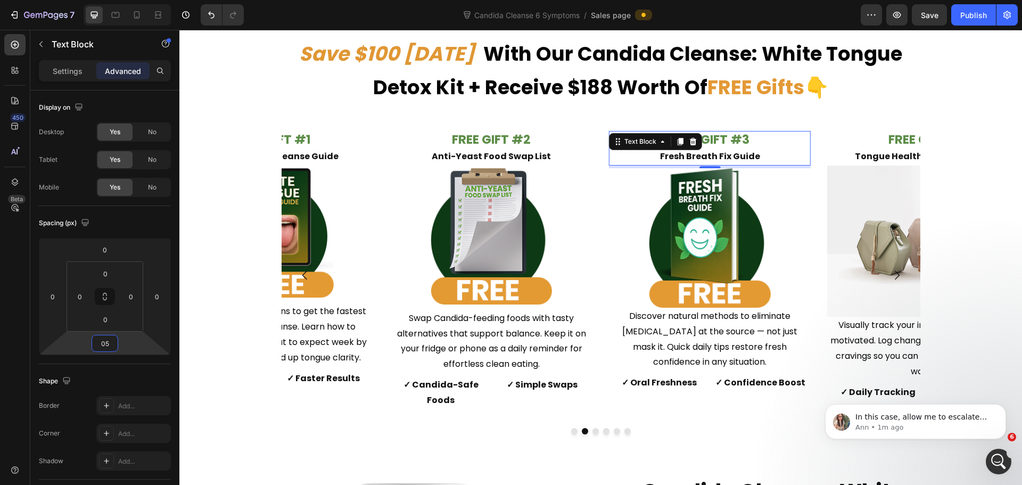
type input "5"
click at [702, 261] on img at bounding box center [710, 238] width 121 height 140
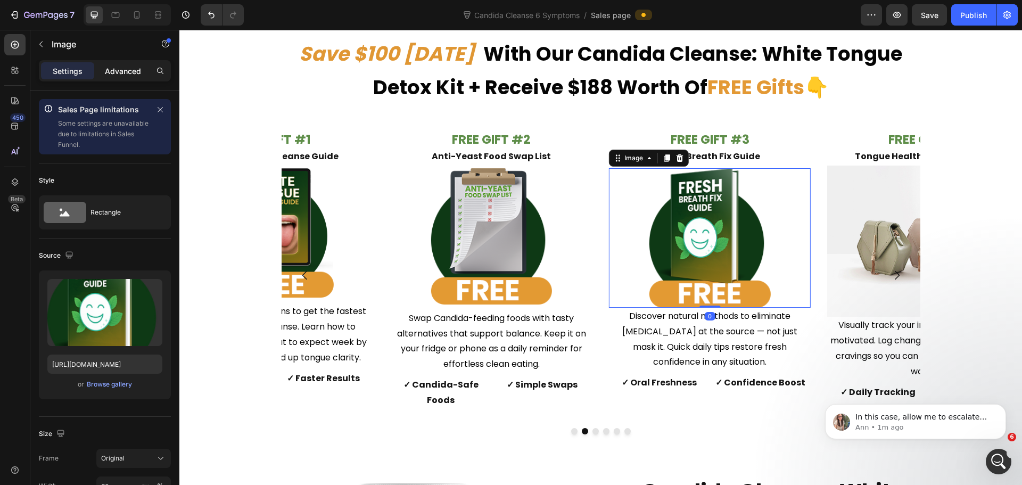
click at [113, 77] on div "Advanced" at bounding box center [122, 70] width 53 height 17
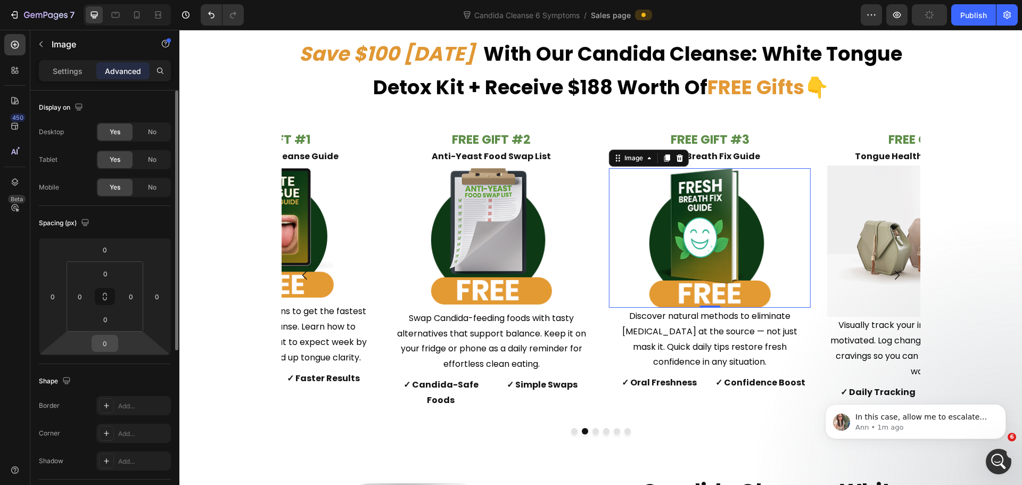
click at [108, 339] on input "0" at bounding box center [104, 343] width 21 height 16
type input "10"
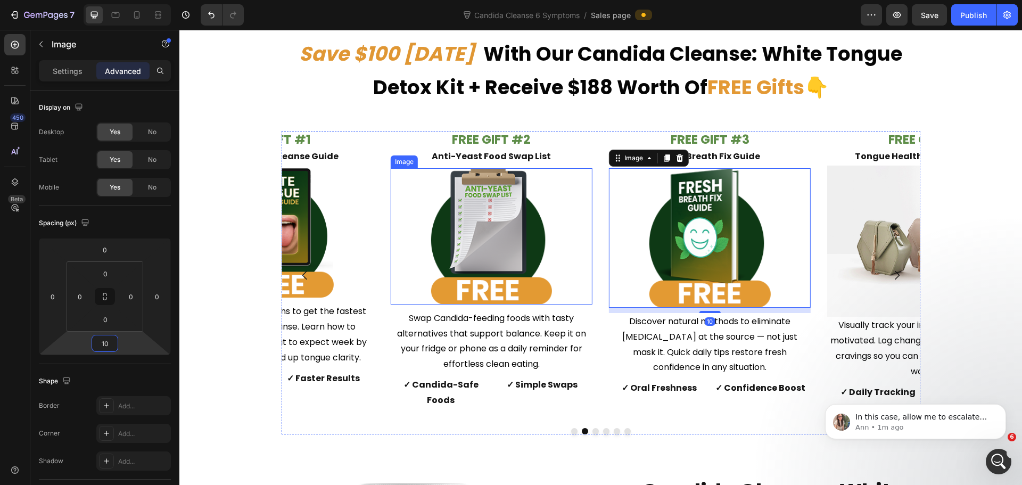
click at [493, 244] on img at bounding box center [491, 236] width 121 height 136
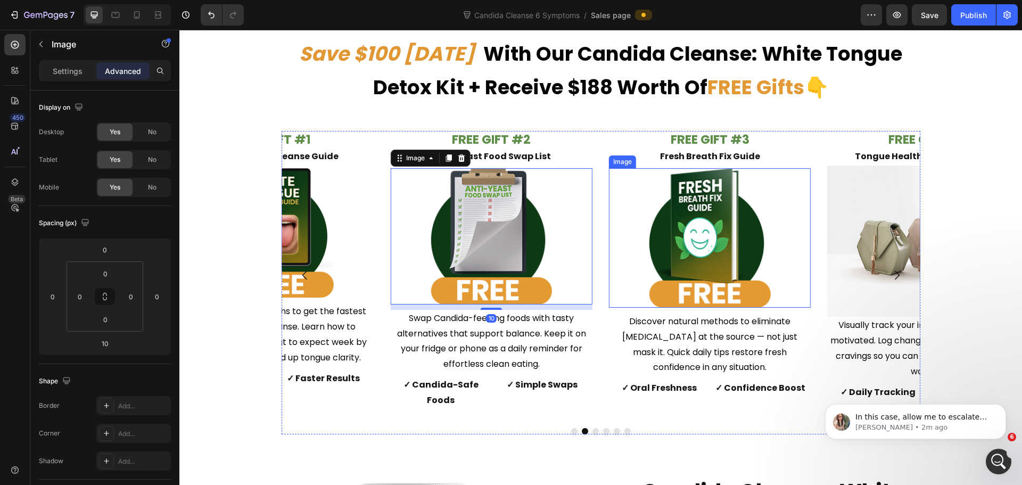
click at [687, 232] on img at bounding box center [710, 238] width 121 height 140
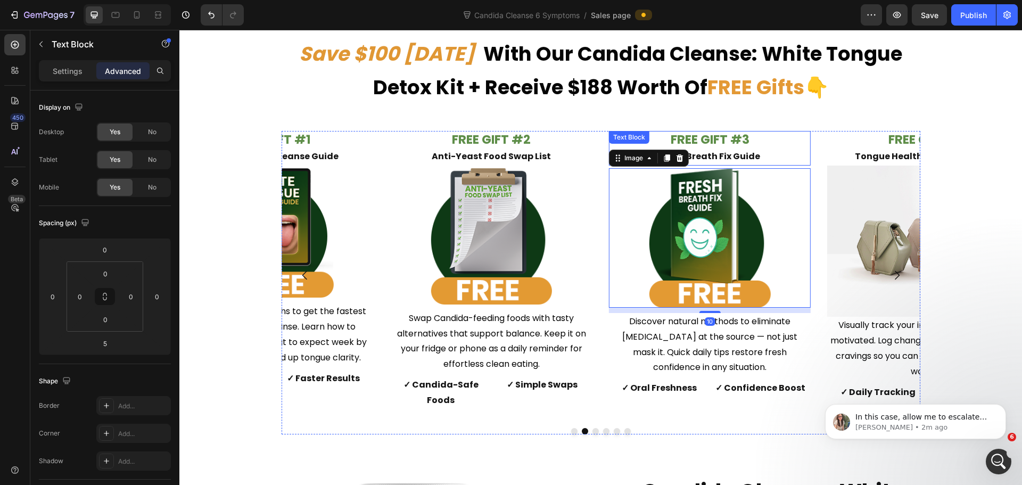
click at [749, 143] on p "FREE GIFT #3 Fresh Breath Fix Guide" at bounding box center [710, 148] width 200 height 32
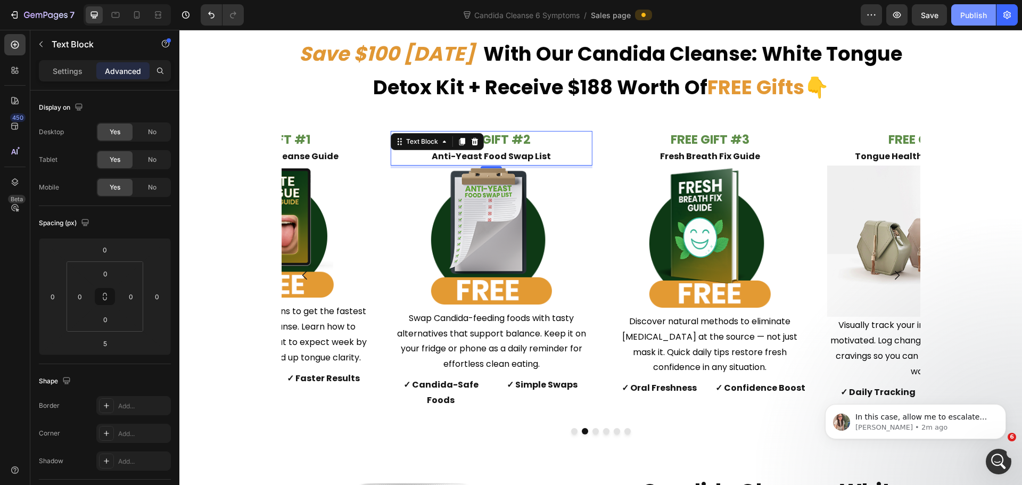
click at [970, 17] on div "Publish" at bounding box center [974, 15] width 27 height 11
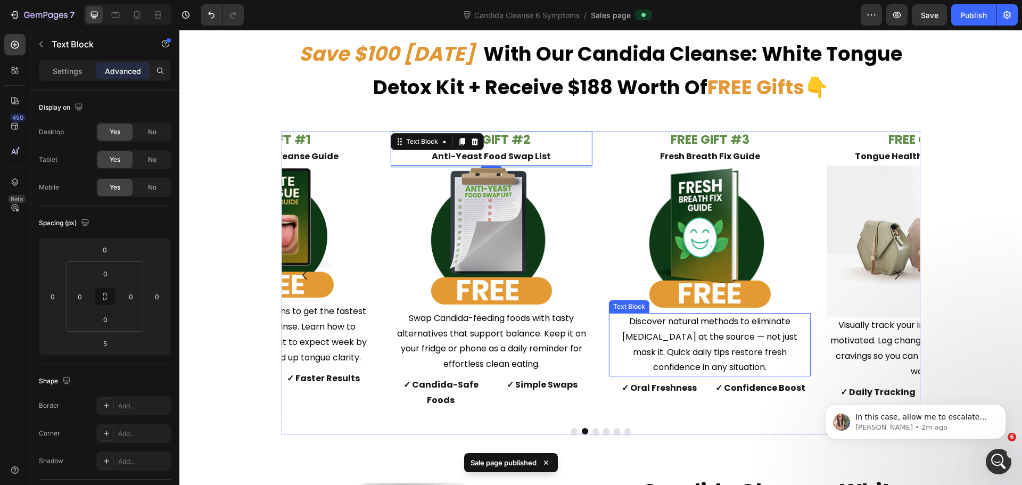
click at [726, 345] on p "Discover natural methods to eliminate [MEDICAL_DATA] at the source — not just m…" at bounding box center [710, 344] width 200 height 61
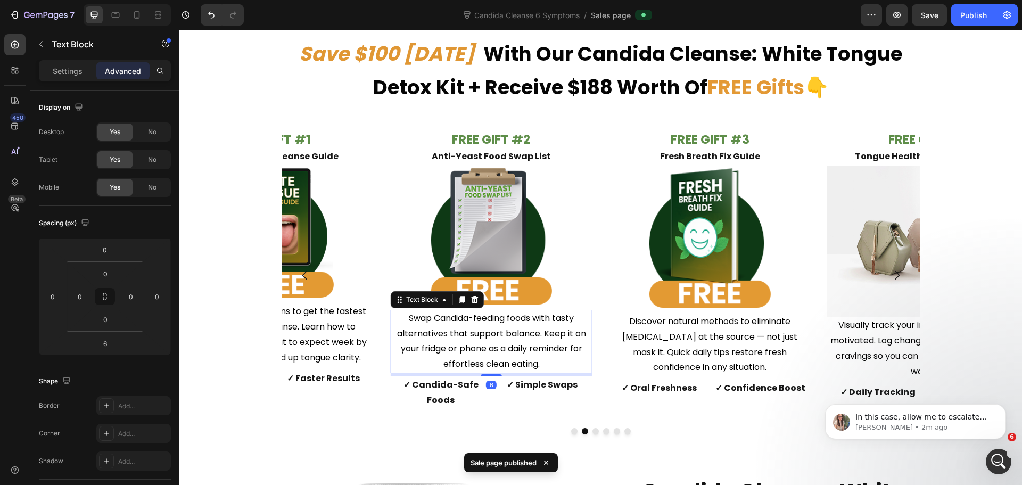
click at [544, 337] on span "Swap Candida-feeding foods with tasty alternatives that support balance. Keep i…" at bounding box center [491, 341] width 189 height 58
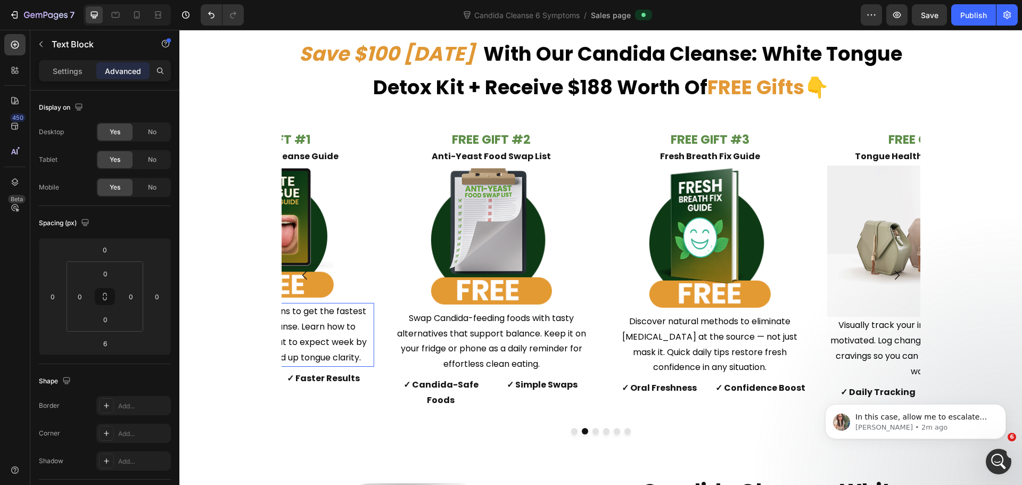
click at [329, 342] on span "Step-by-step instructions to get the fastest results from your cleanse. Learn h…" at bounding box center [272, 334] width 187 height 58
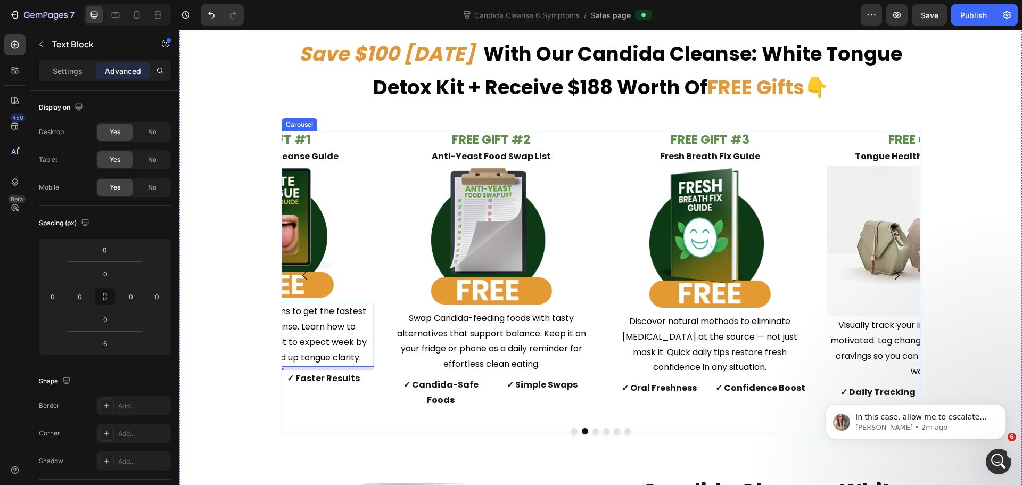
click at [593, 428] on button "Dot" at bounding box center [596, 431] width 6 height 6
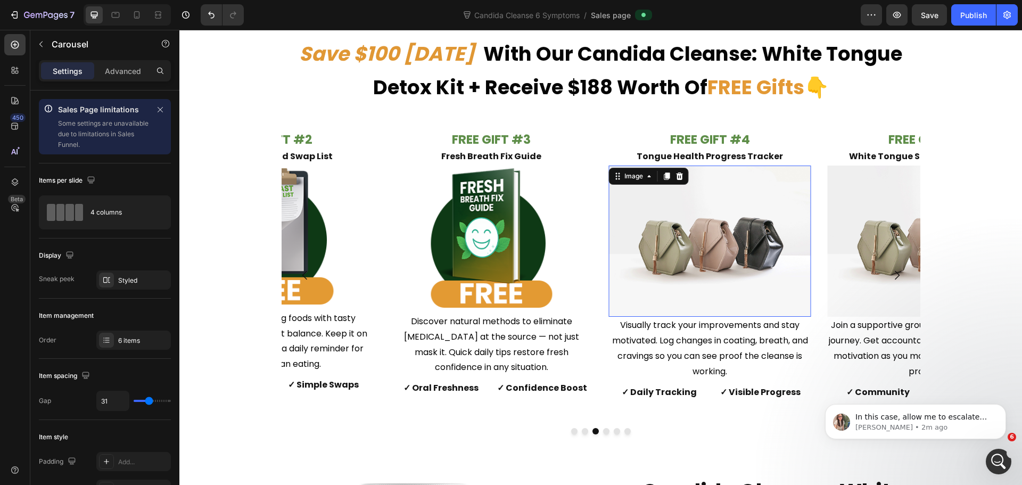
click at [665, 237] on img at bounding box center [710, 242] width 202 height 152
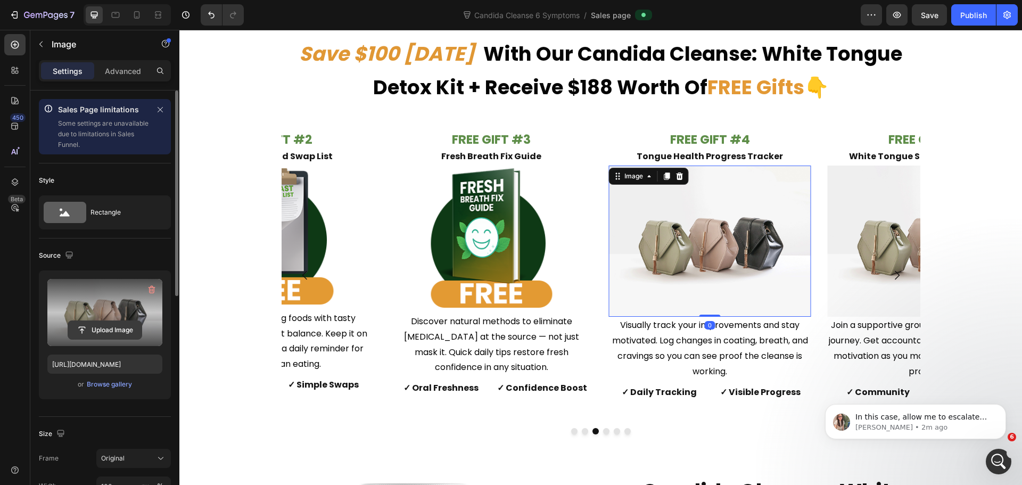
click at [89, 331] on input "file" at bounding box center [104, 330] width 73 height 18
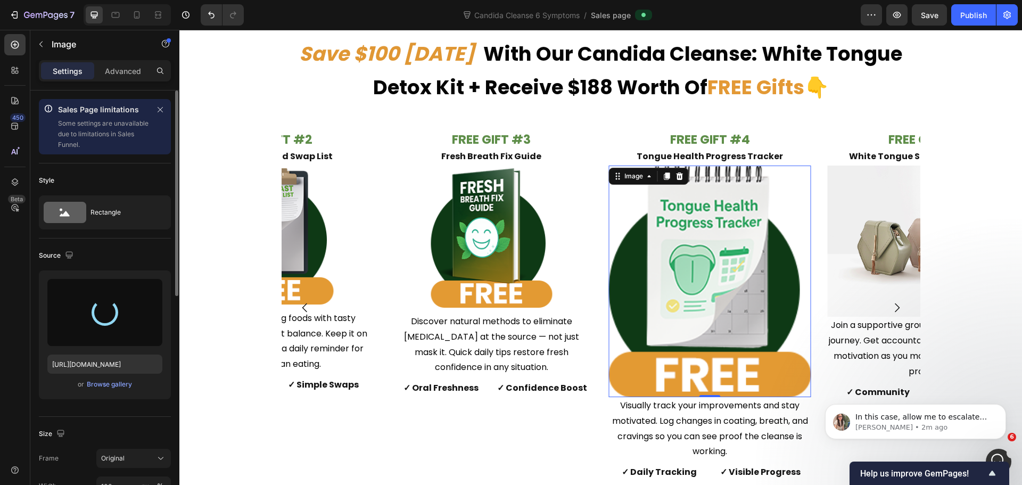
type input "[URL][DOMAIN_NAME]"
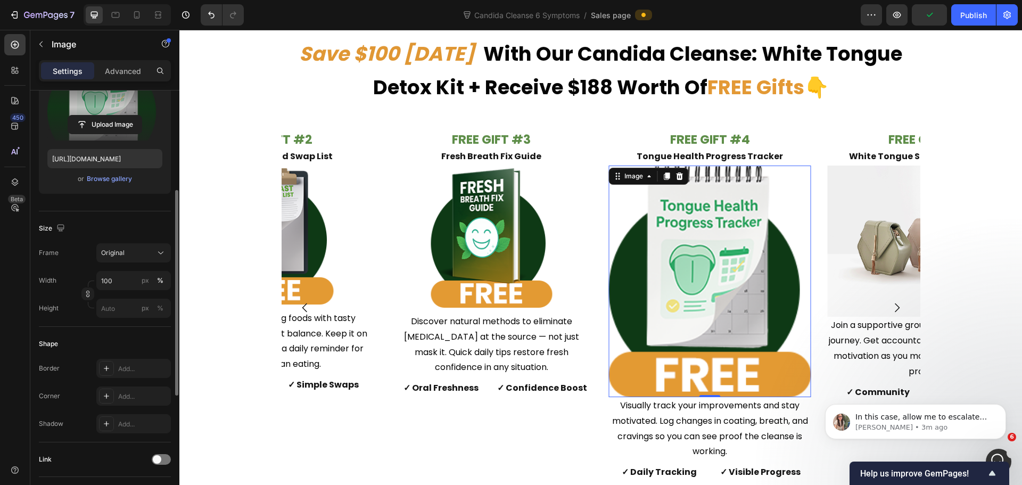
scroll to position [206, 0]
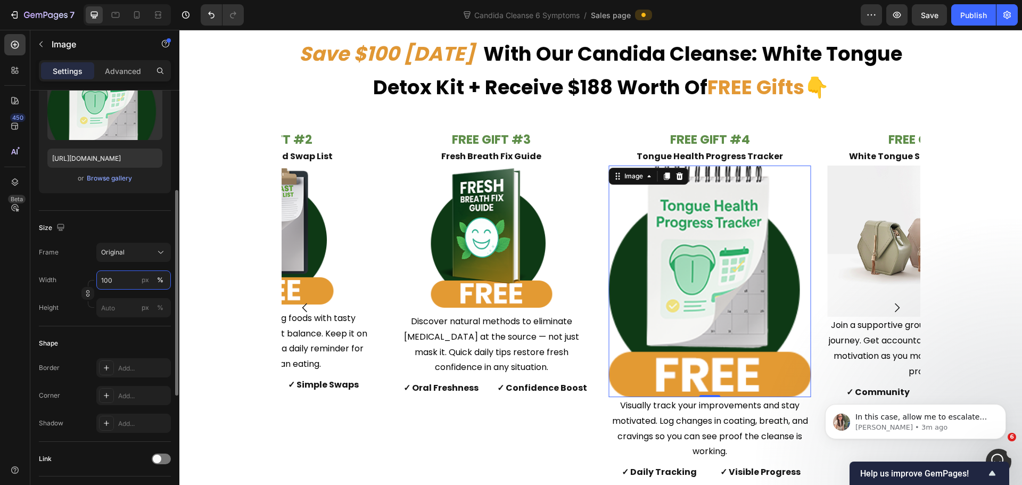
click at [112, 283] on input "100" at bounding box center [133, 280] width 75 height 19
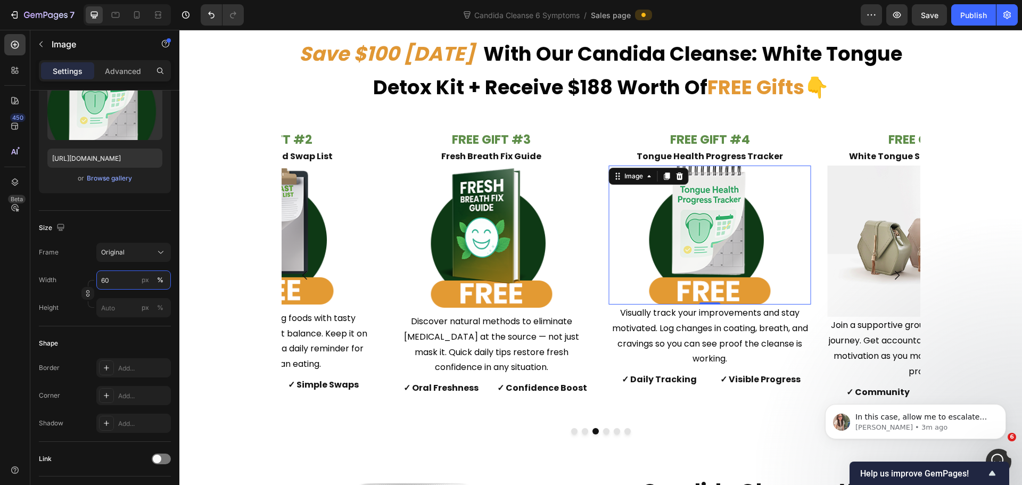
type input "60"
click at [748, 234] on img at bounding box center [710, 235] width 121 height 139
click at [111, 65] on p "Advanced" at bounding box center [123, 70] width 36 height 11
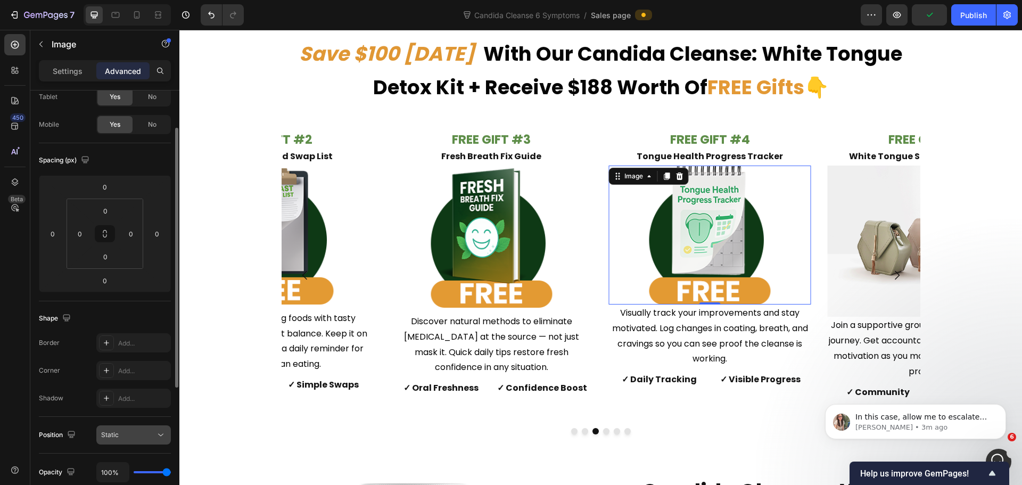
scroll to position [62, 0]
click at [116, 280] on div "0" at bounding box center [105, 281] width 27 height 17
click at [103, 281] on input "0" at bounding box center [104, 281] width 21 height 16
type input "10"
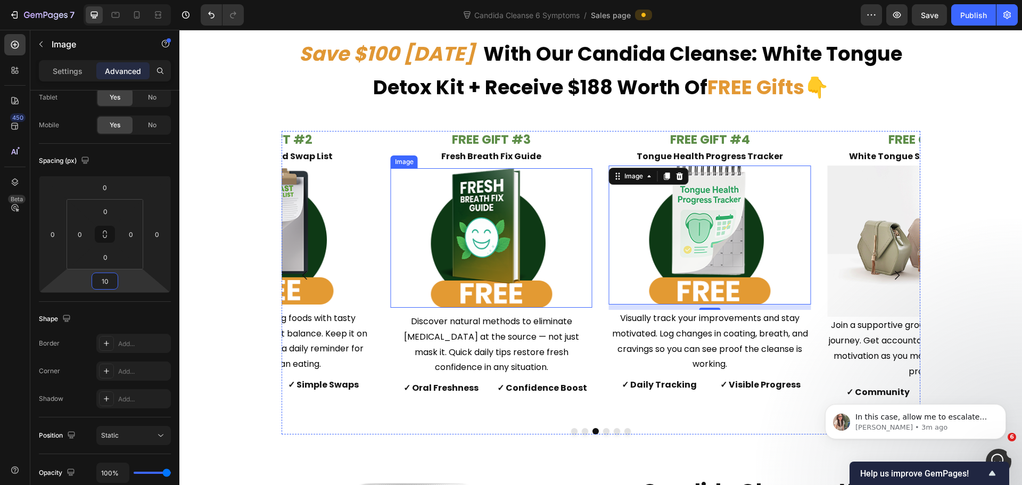
click at [537, 238] on img at bounding box center [491, 238] width 121 height 140
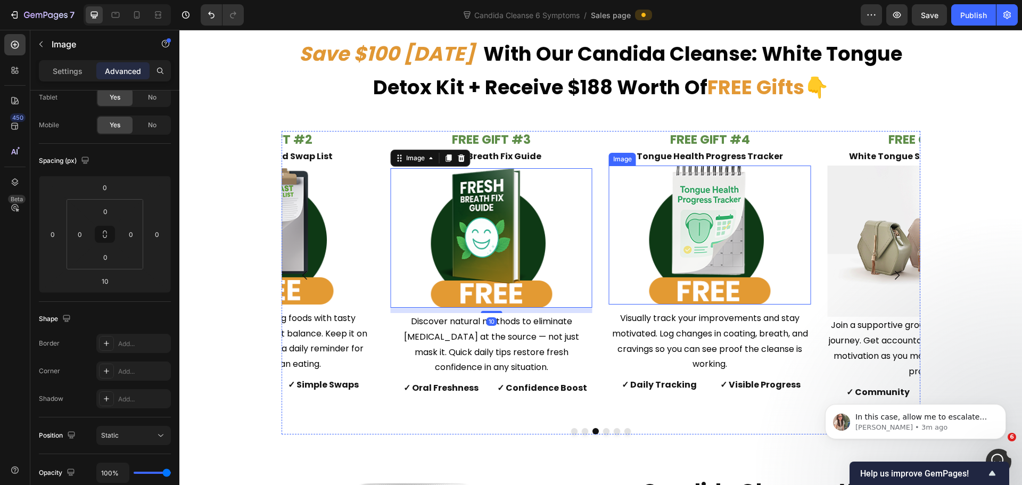
click at [683, 229] on img at bounding box center [710, 235] width 121 height 139
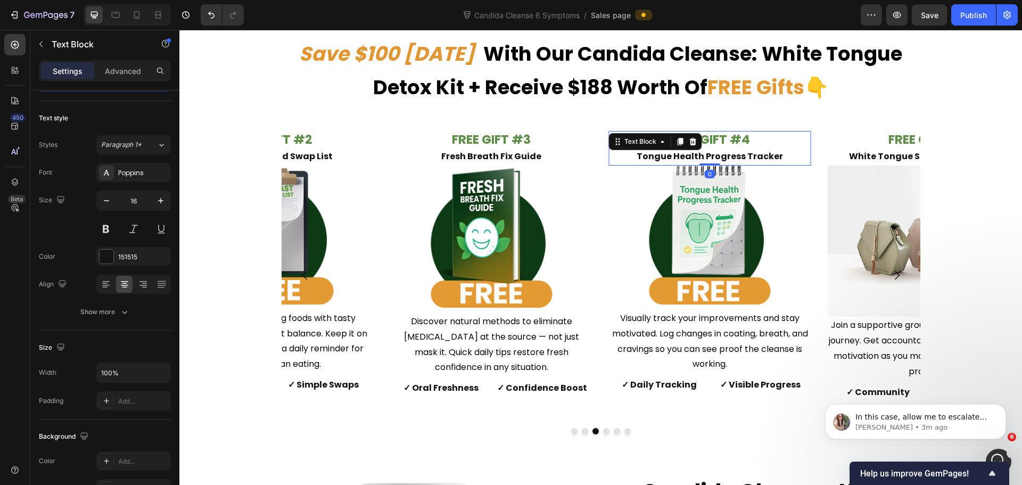
click at [741, 142] on strong "FREE GIFT #4" at bounding box center [710, 139] width 80 height 17
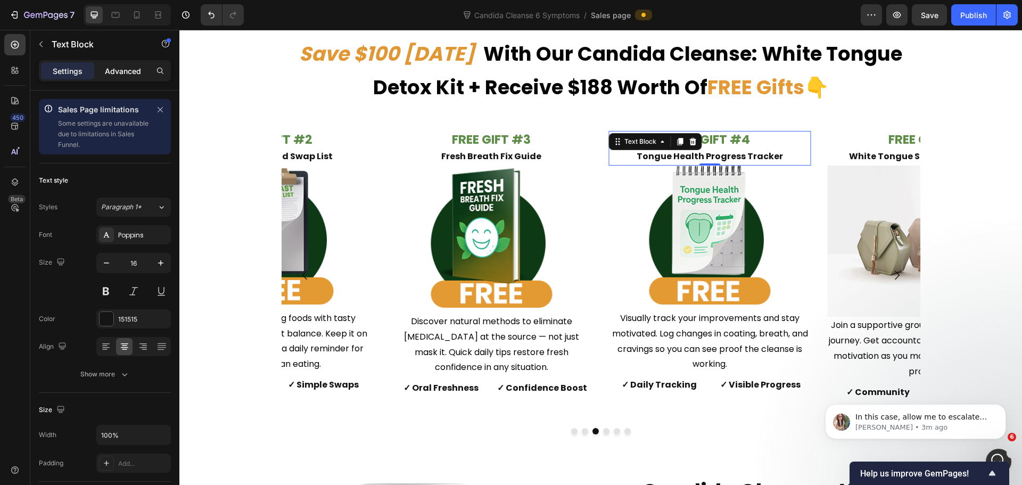
click at [115, 73] on p "Advanced" at bounding box center [123, 70] width 36 height 11
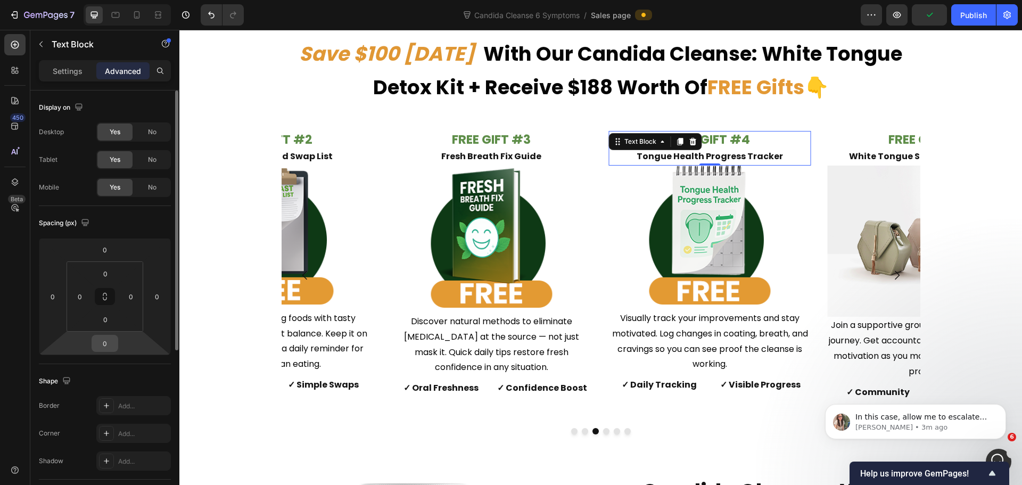
click at [107, 339] on input "0" at bounding box center [104, 343] width 21 height 16
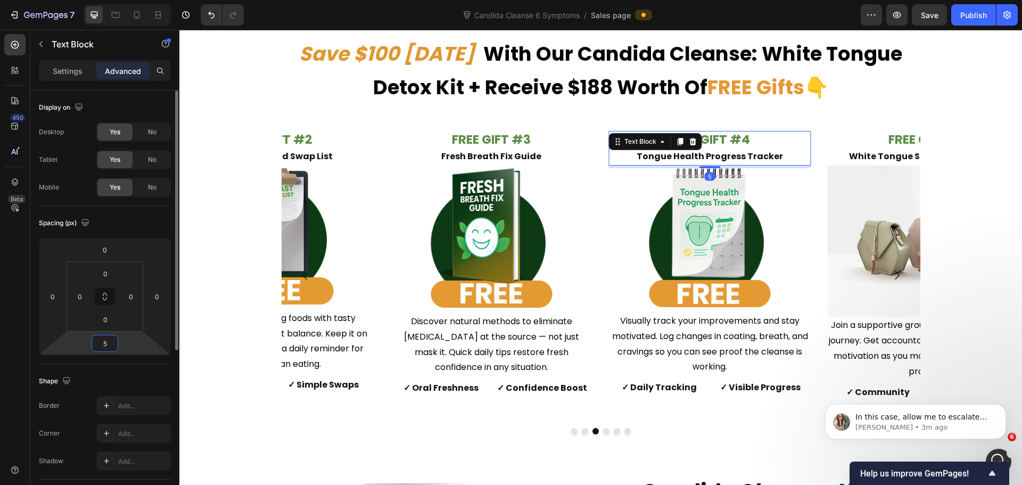
type input "5"
click at [105, 371] on div "Shape Border Add... Corner Add... Shadow Add..." at bounding box center [105, 422] width 132 height 116
click at [504, 216] on img at bounding box center [491, 238] width 121 height 140
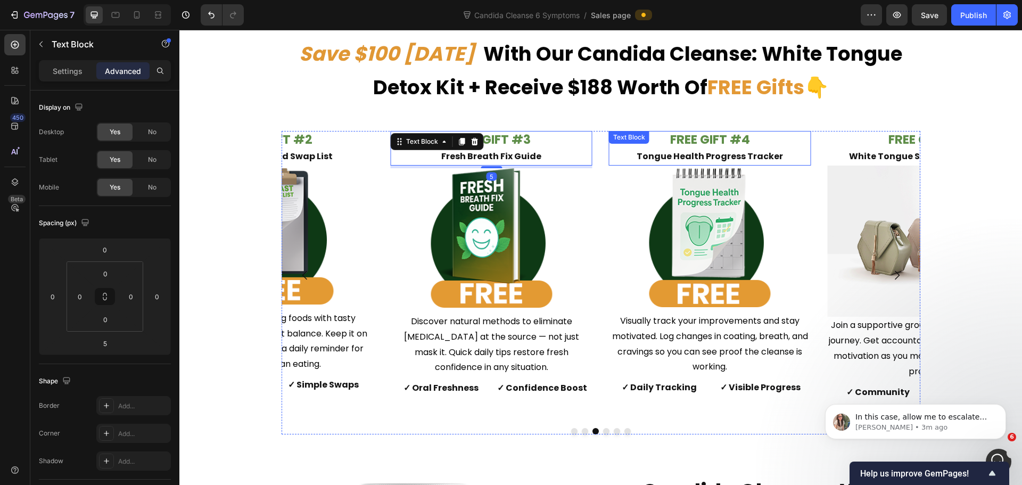
click at [694, 140] on div "FREE GIFT #4 Tongue Health Progress Tracker Text Block" at bounding box center [710, 148] width 202 height 35
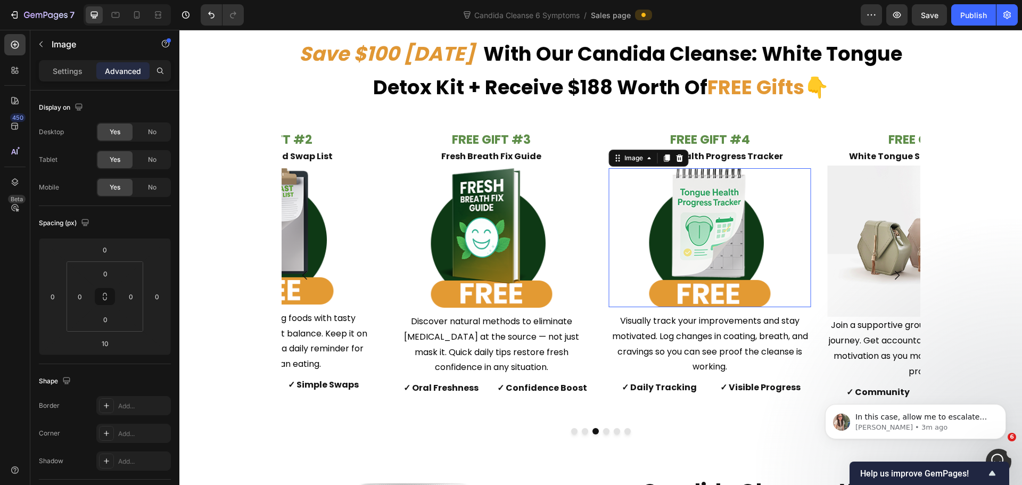
click at [722, 223] on img at bounding box center [710, 237] width 121 height 139
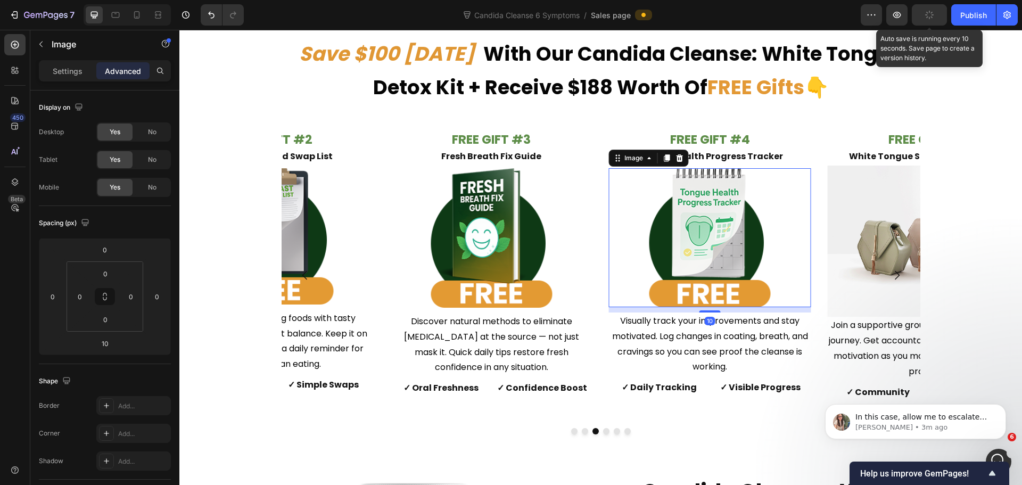
click at [924, 20] on button "button" at bounding box center [929, 14] width 35 height 21
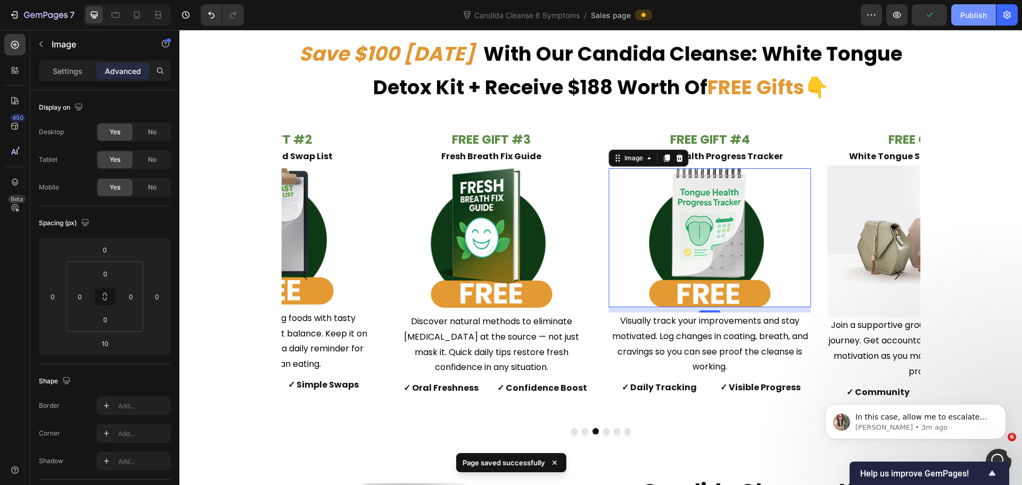
click at [975, 18] on div "Publish" at bounding box center [974, 15] width 27 height 11
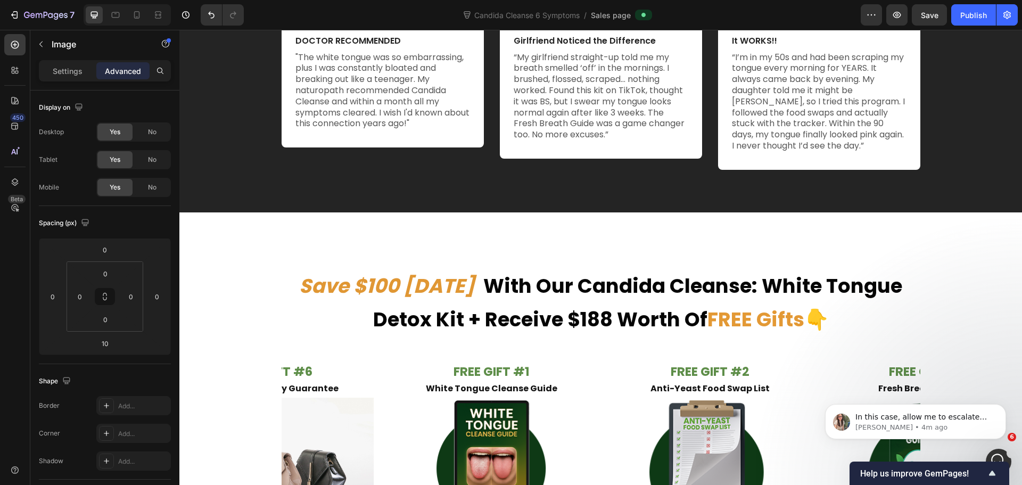
scroll to position [4781, 0]
